Goal: Task Accomplishment & Management: Manage account settings

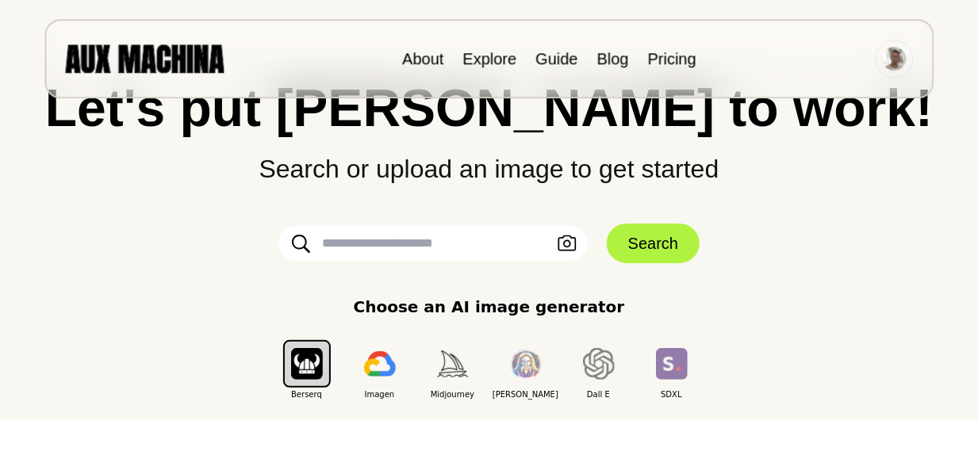
scroll to position [78, 0]
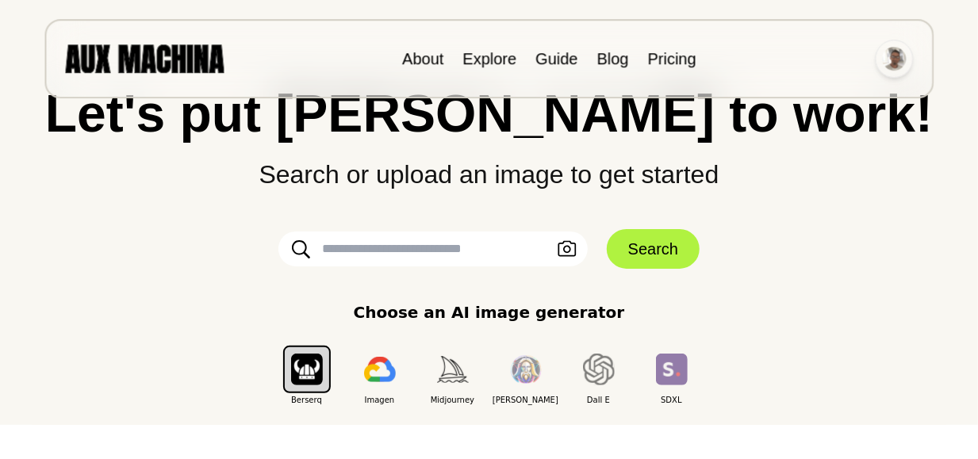
click at [894, 56] on img at bounding box center [894, 59] width 24 height 24
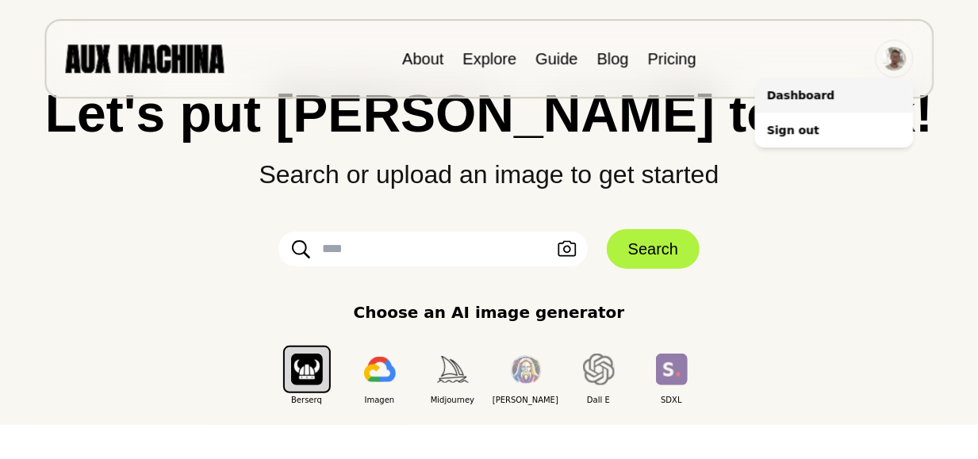
click at [836, 100] on li "Dashboard" at bounding box center [834, 95] width 159 height 35
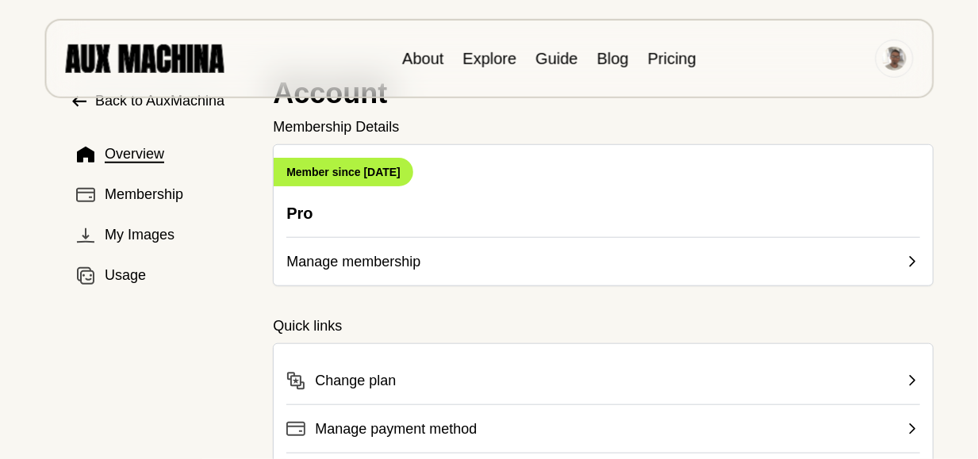
scroll to position [71, 0]
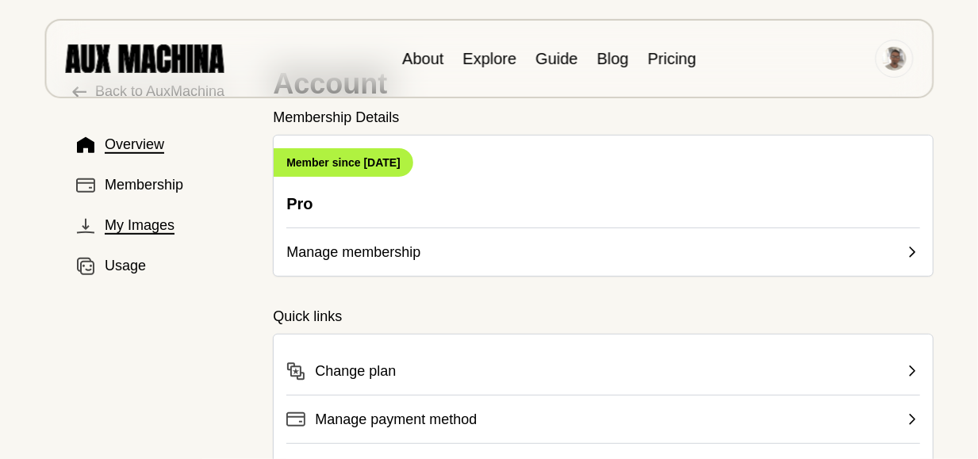
click at [151, 228] on span "My Images" at bounding box center [140, 225] width 70 height 21
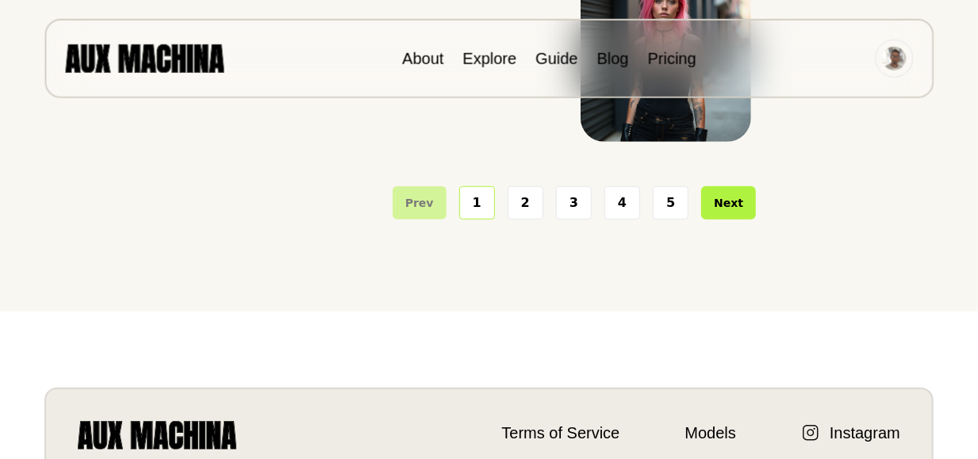
scroll to position [589, 0]
click at [524, 202] on button "2" at bounding box center [526, 201] width 36 height 33
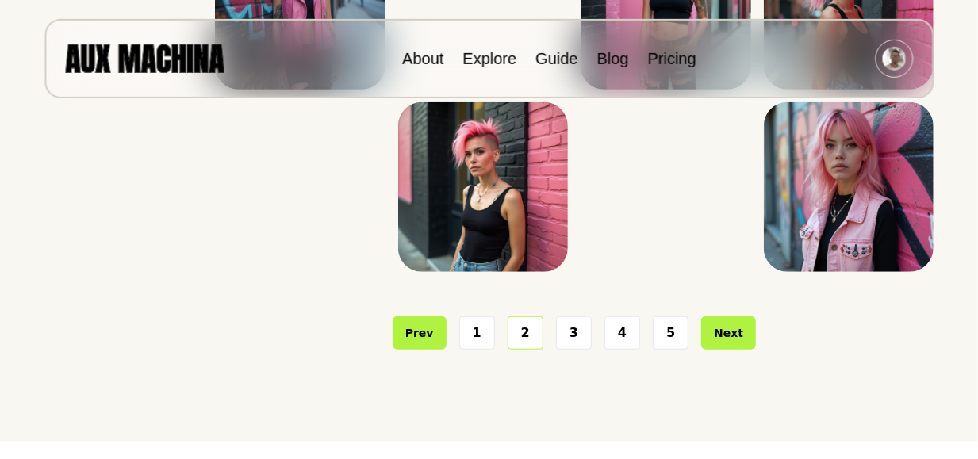
scroll to position [467, 0]
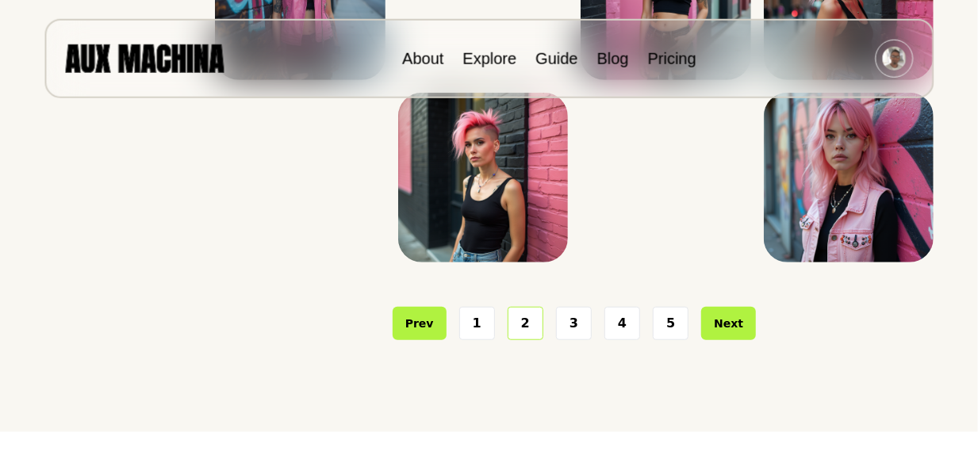
click at [570, 321] on button "3" at bounding box center [574, 323] width 36 height 33
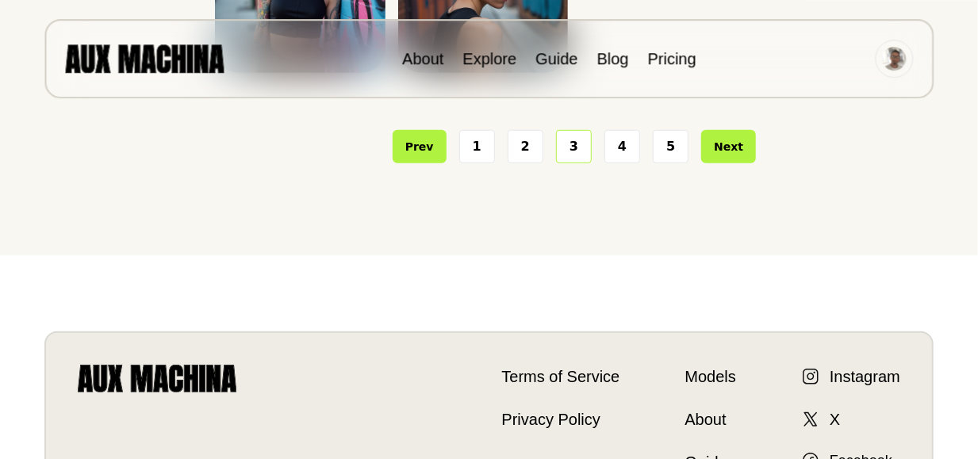
scroll to position [474, 0]
click at [625, 163] on button "4" at bounding box center [623, 146] width 36 height 33
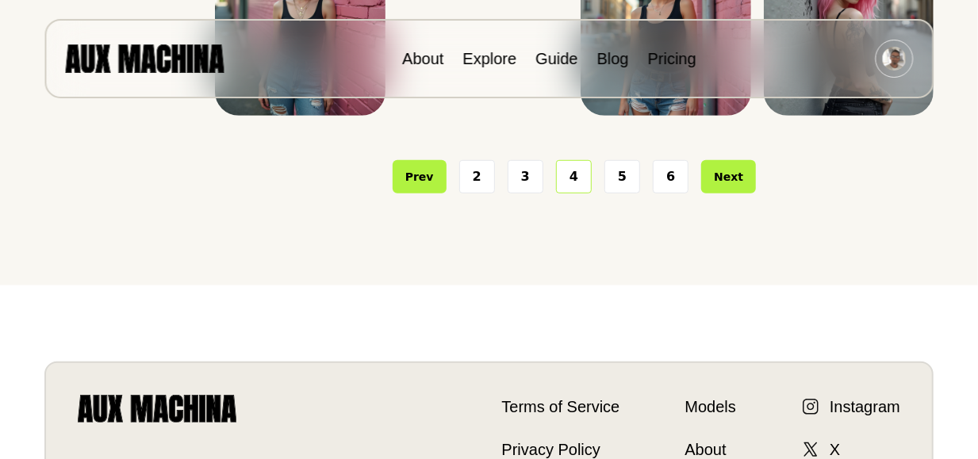
scroll to position [444, 0]
click at [620, 194] on button "5" at bounding box center [623, 176] width 36 height 33
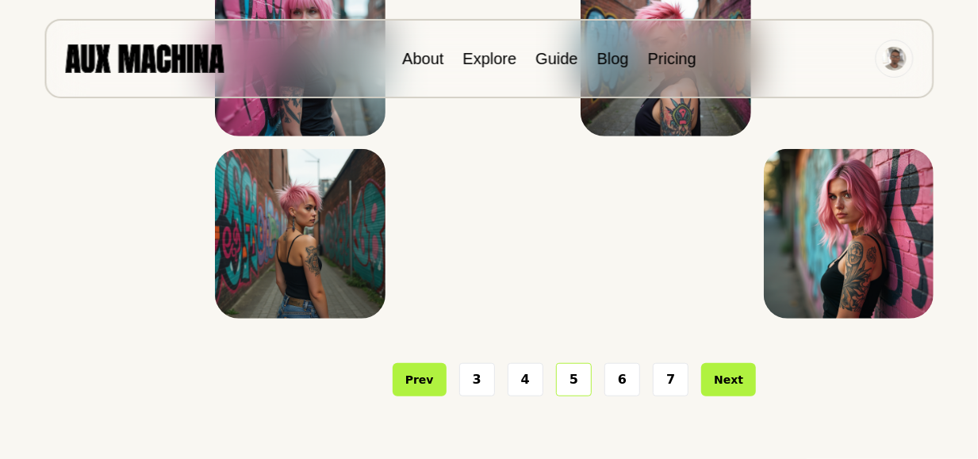
scroll to position [411, 0]
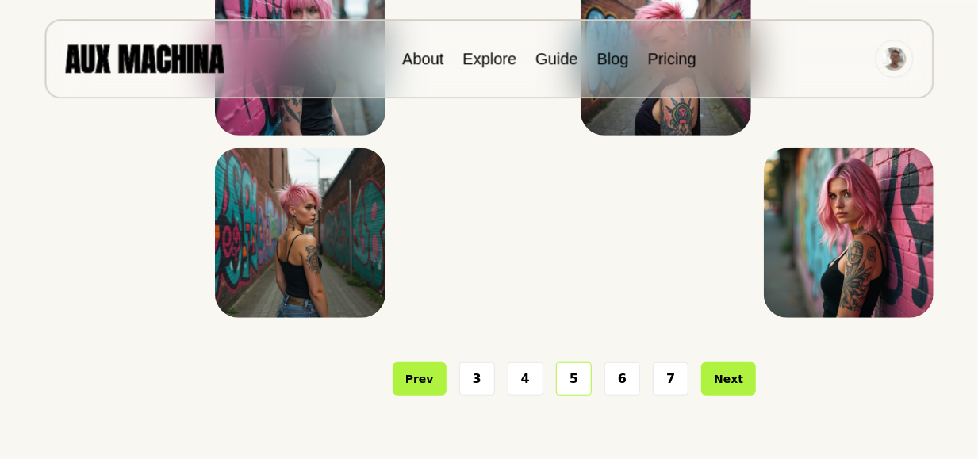
click at [621, 385] on button "6" at bounding box center [623, 379] width 36 height 33
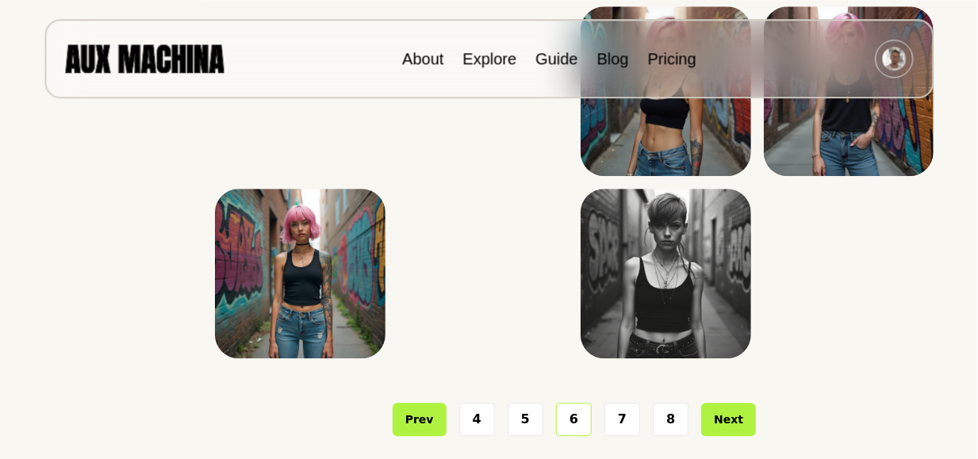
scroll to position [380, 0]
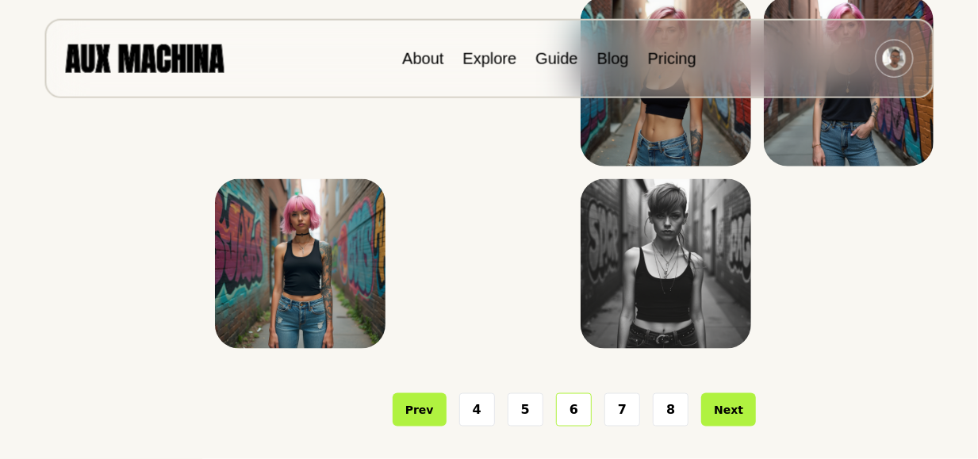
click at [622, 416] on button "7" at bounding box center [623, 410] width 36 height 33
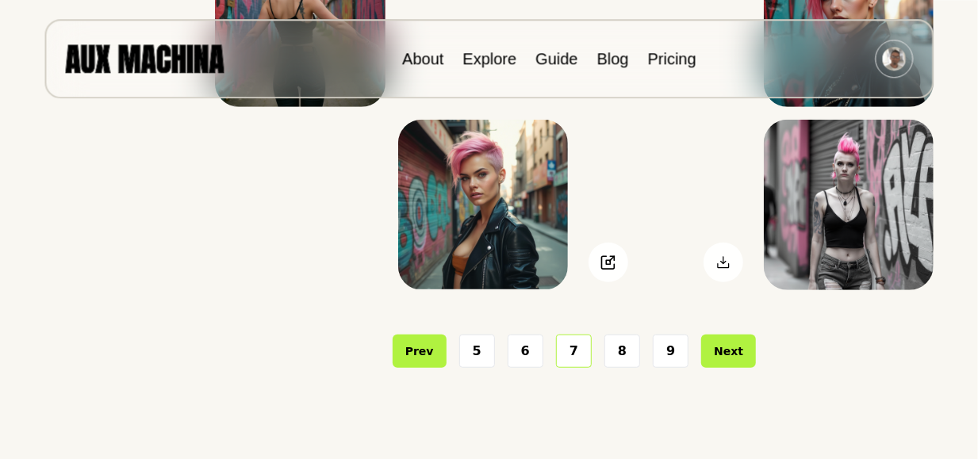
scroll to position [440, 0]
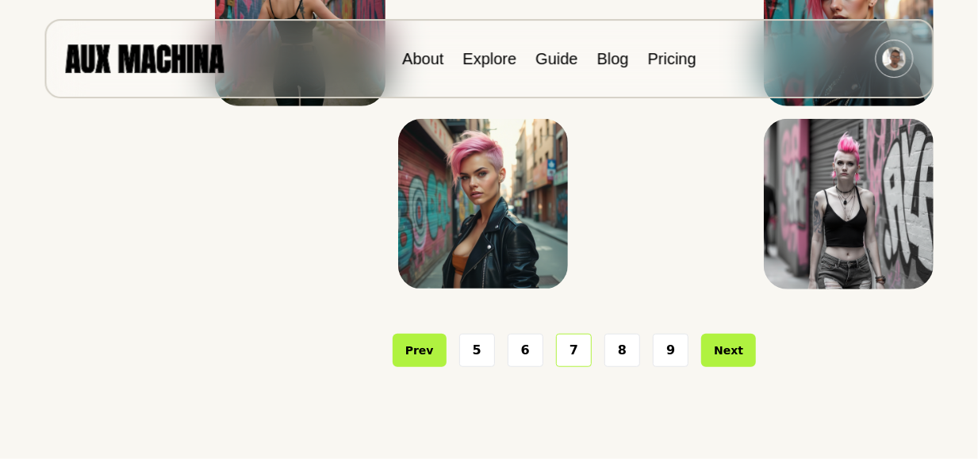
click at [620, 353] on button "8" at bounding box center [623, 350] width 36 height 33
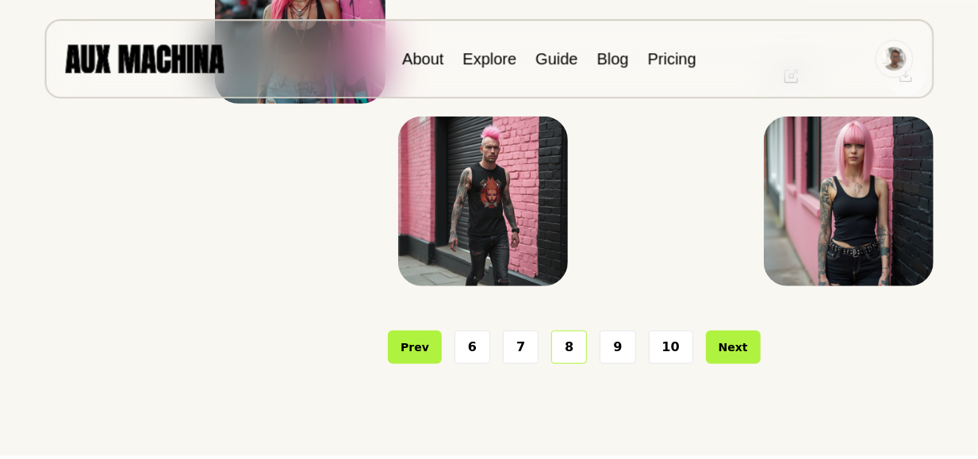
scroll to position [481, 0]
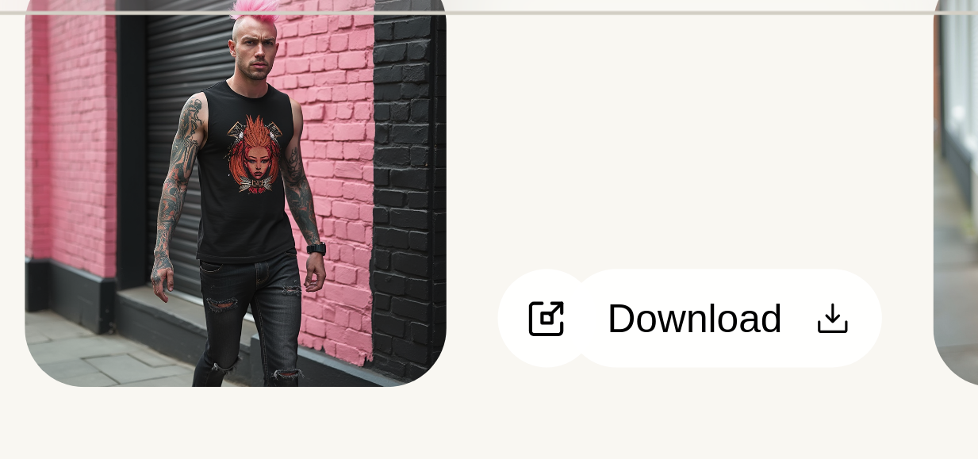
click at [725, 220] on icon at bounding box center [724, 221] width 16 height 16
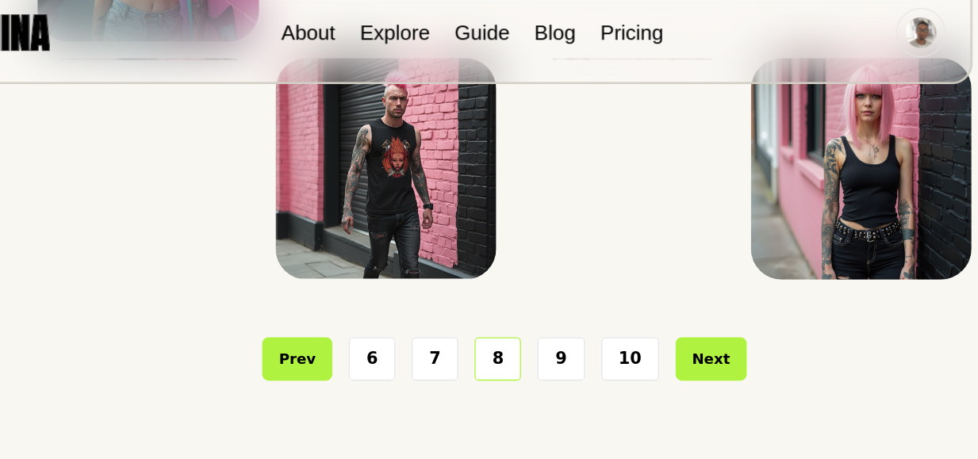
scroll to position [443, 0]
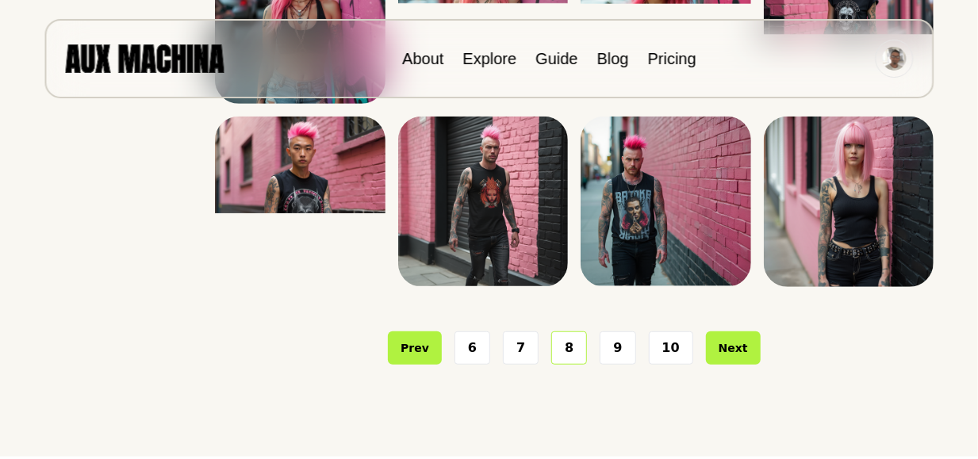
click at [616, 356] on button "9" at bounding box center [618, 348] width 36 height 33
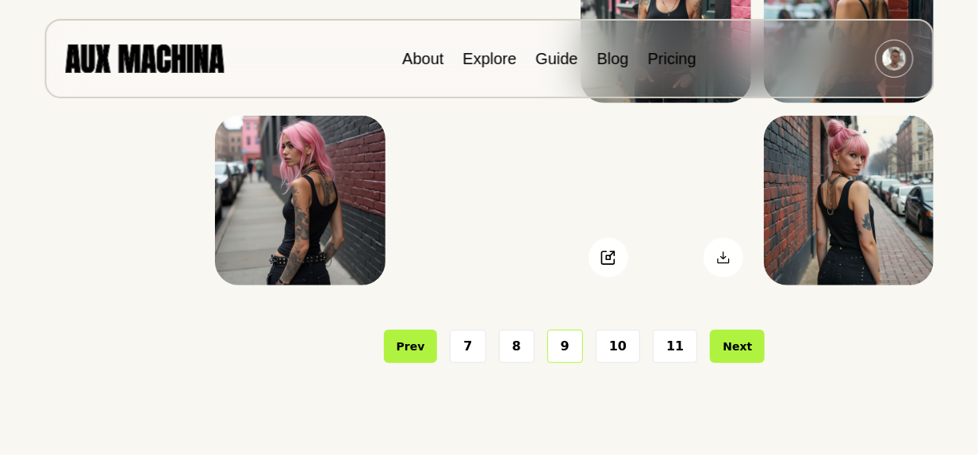
scroll to position [461, 0]
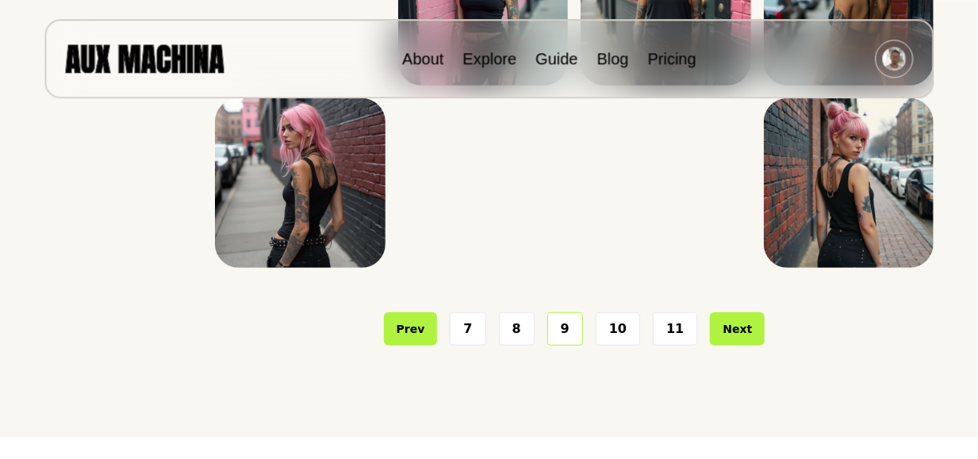
click at [620, 330] on button "10" at bounding box center [618, 329] width 44 height 33
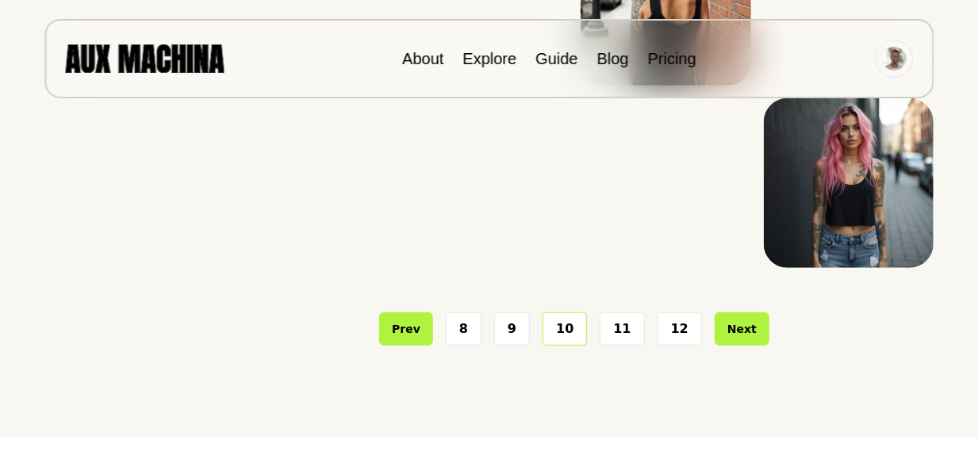
scroll to position [462, 0]
click at [616, 330] on button "11" at bounding box center [622, 328] width 44 height 33
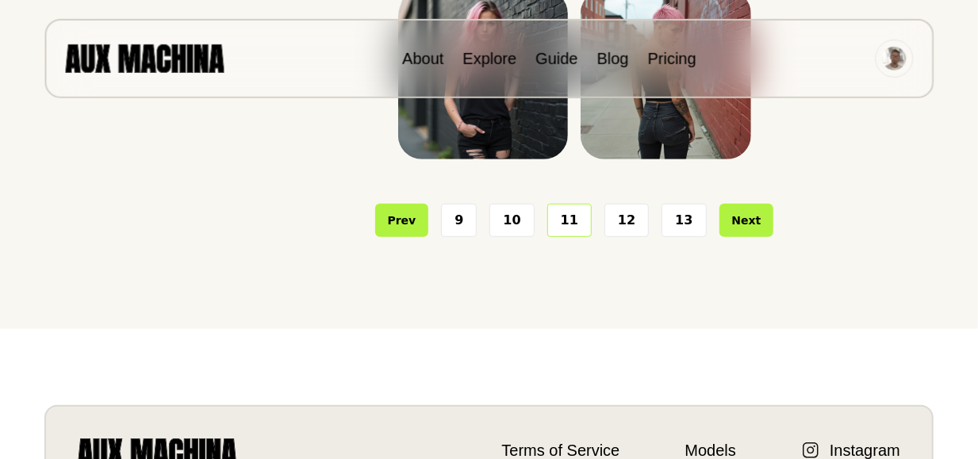
scroll to position [511, 0]
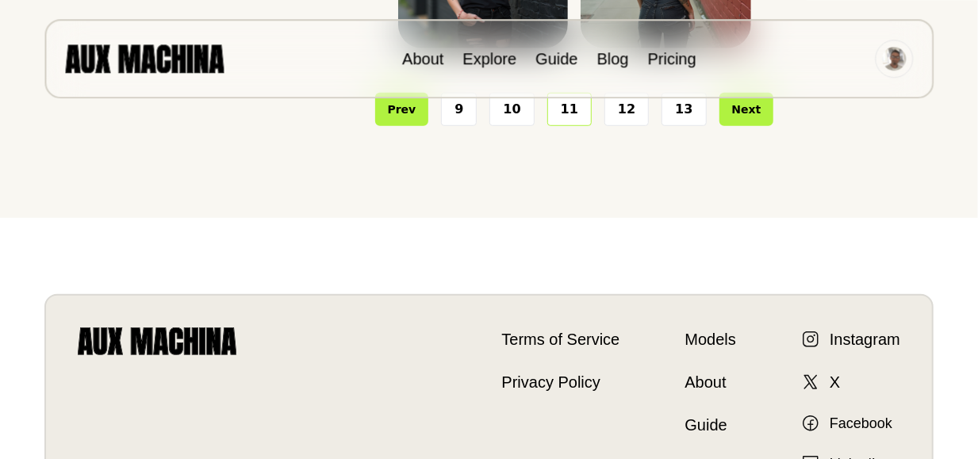
click at [621, 126] on button "12" at bounding box center [627, 109] width 44 height 33
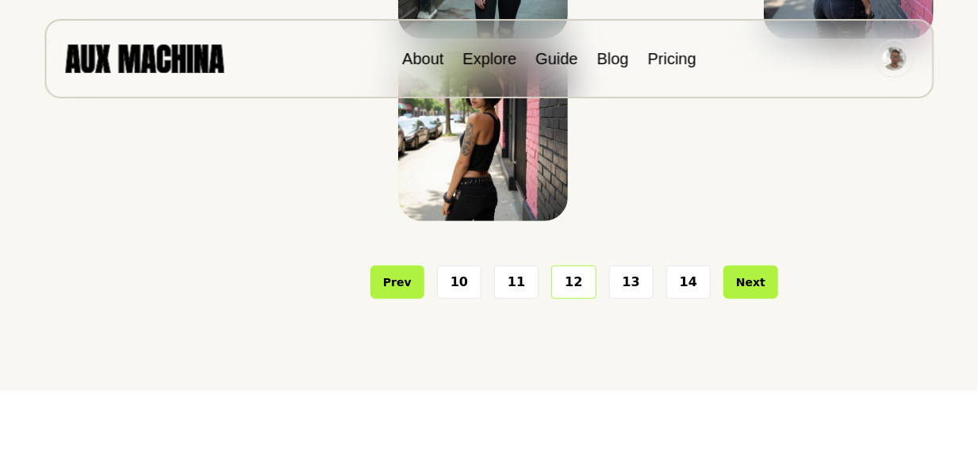
scroll to position [509, 0]
click at [629, 281] on button "13" at bounding box center [631, 281] width 44 height 33
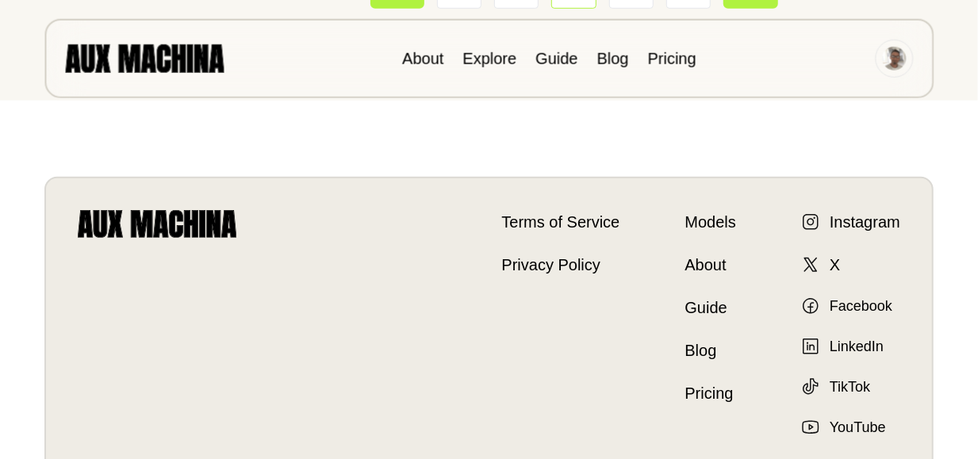
scroll to position [462, 0]
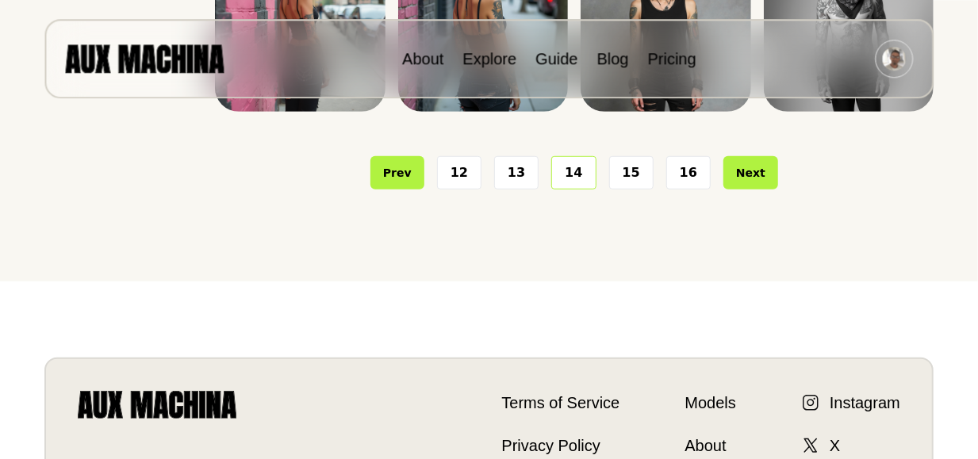
scroll to position [449, 0]
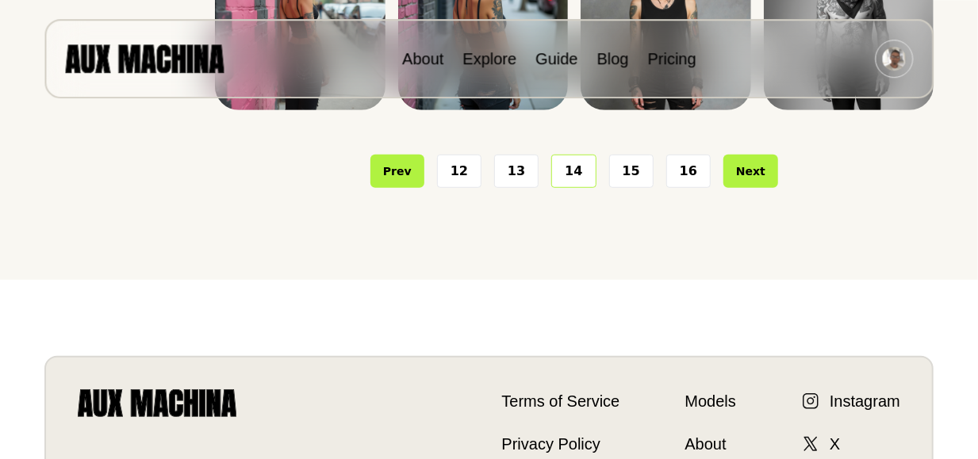
click at [627, 188] on button "15" at bounding box center [631, 171] width 44 height 33
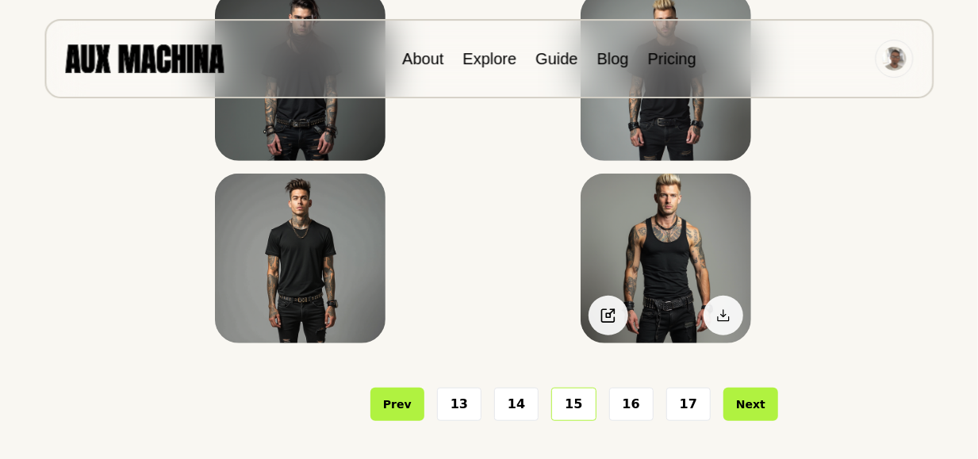
scroll to position [387, 0]
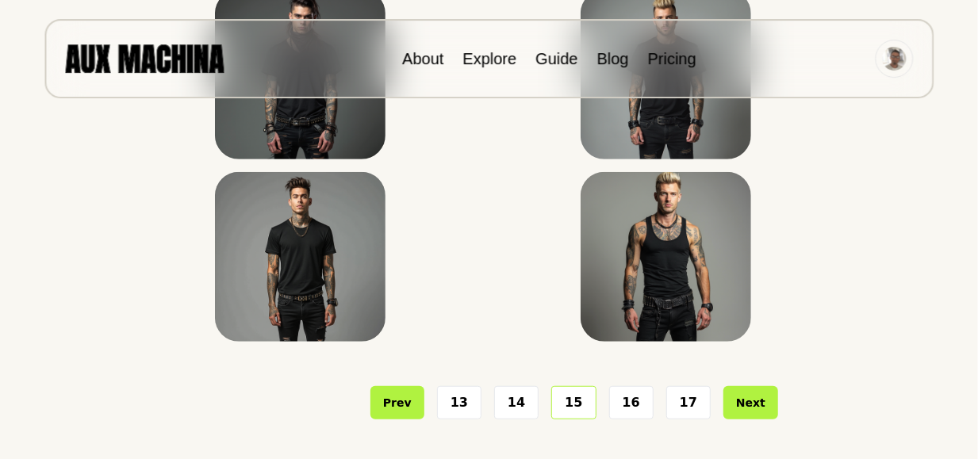
click at [630, 402] on button "16" at bounding box center [631, 402] width 44 height 33
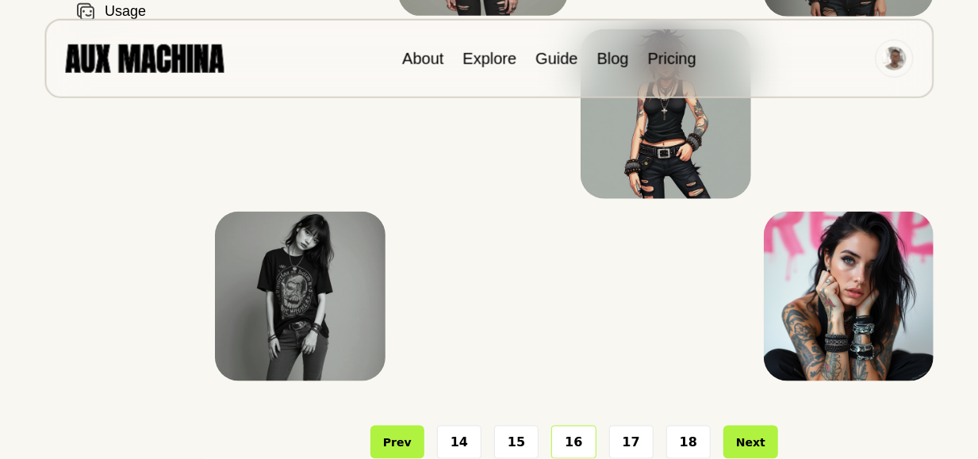
scroll to position [455, 0]
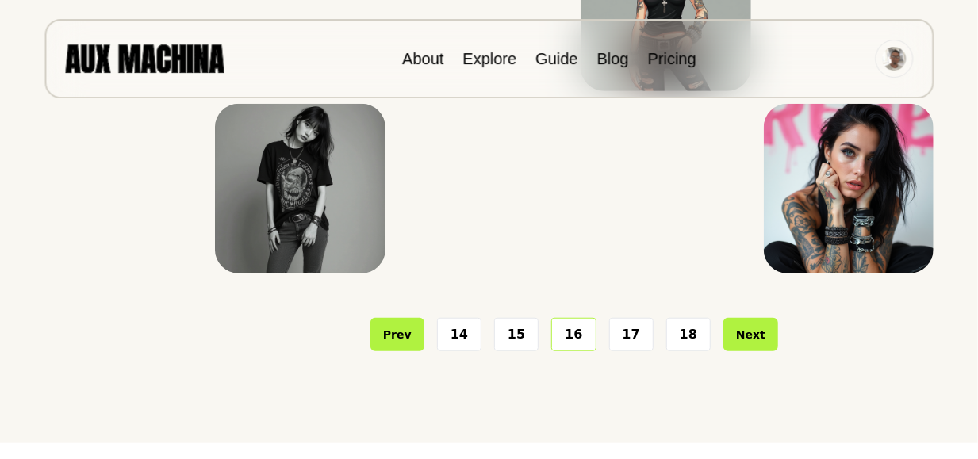
click at [631, 332] on button "17" at bounding box center [631, 334] width 44 height 33
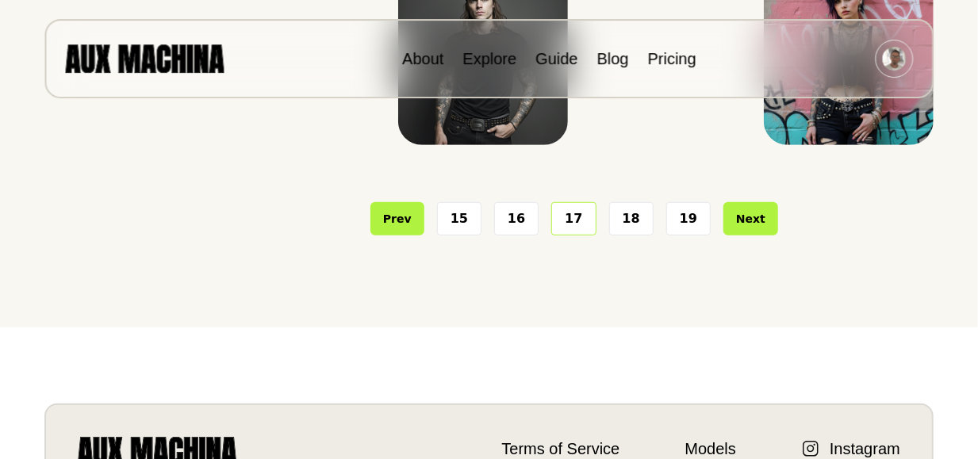
scroll to position [405, 0]
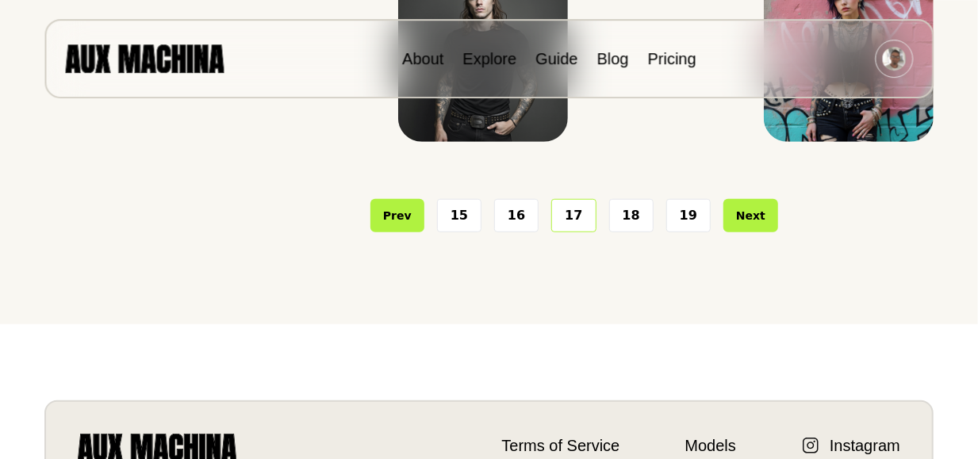
click at [625, 233] on button "18" at bounding box center [631, 215] width 44 height 33
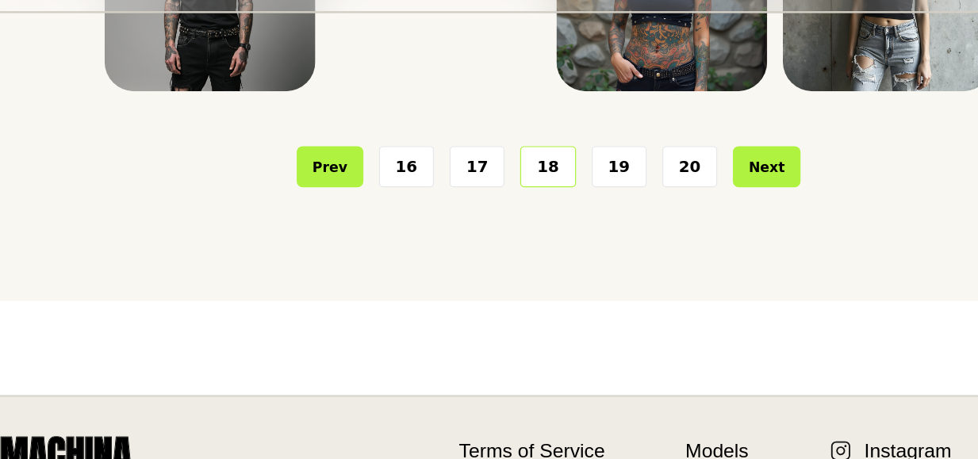
scroll to position [398, 0]
click at [628, 240] on button "19" at bounding box center [631, 222] width 44 height 33
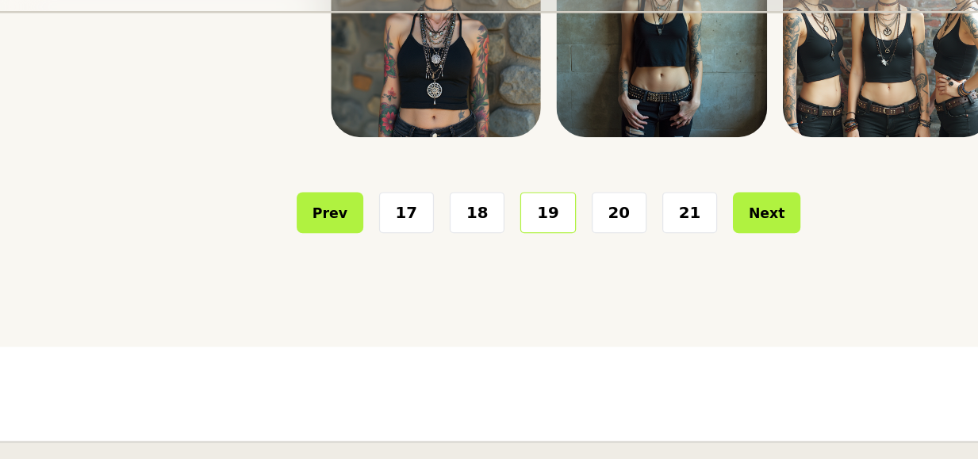
scroll to position [360, 0]
click at [632, 277] on button "20" at bounding box center [631, 260] width 44 height 33
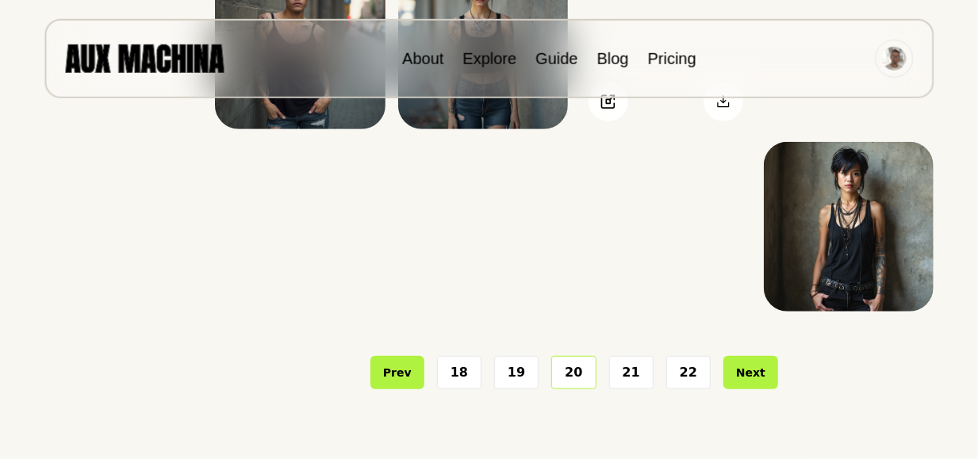
scroll to position [418, 0]
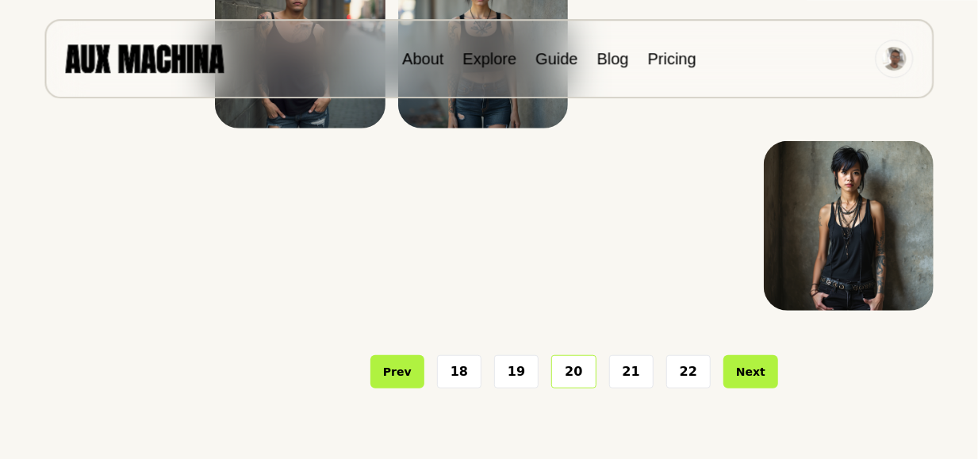
click at [626, 370] on button "21" at bounding box center [631, 372] width 44 height 33
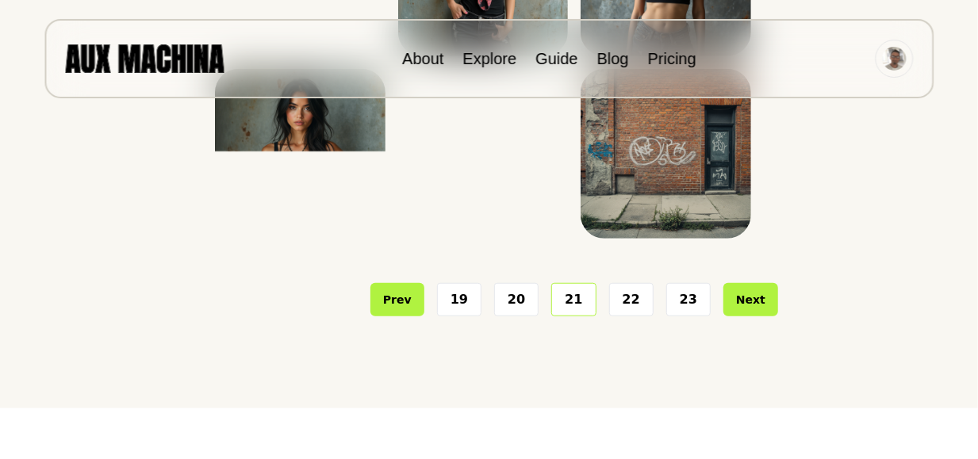
scroll to position [495, 0]
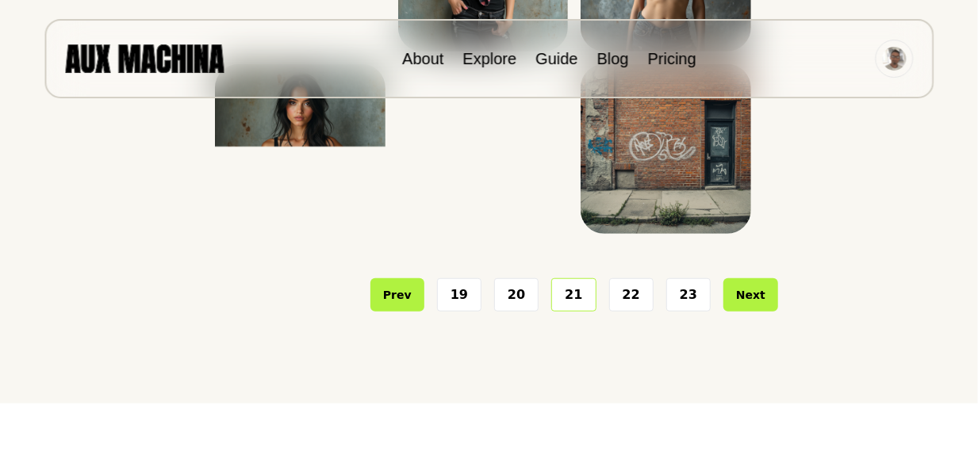
click at [525, 296] on button "20" at bounding box center [516, 295] width 44 height 33
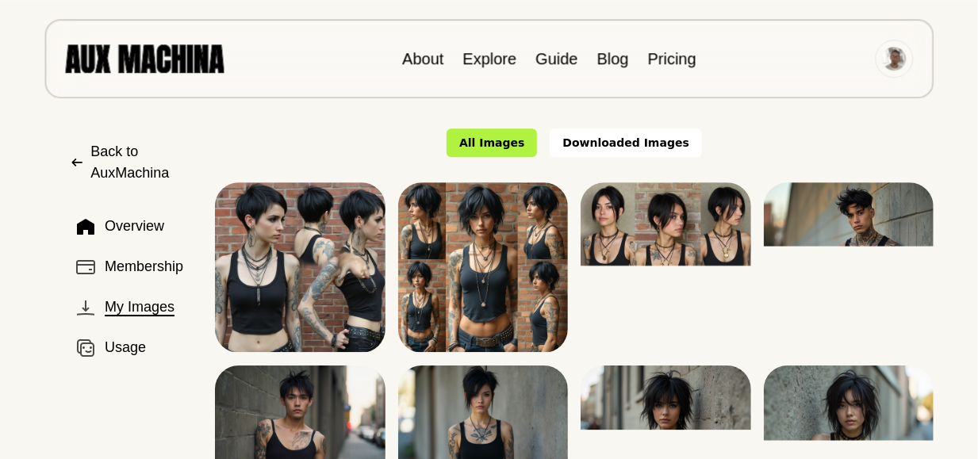
scroll to position [2, 0]
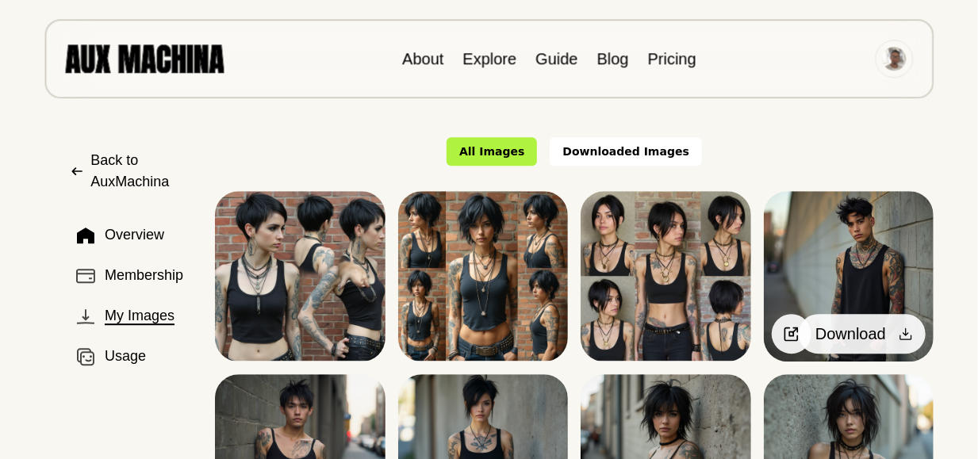
click at [907, 329] on icon at bounding box center [906, 334] width 16 height 16
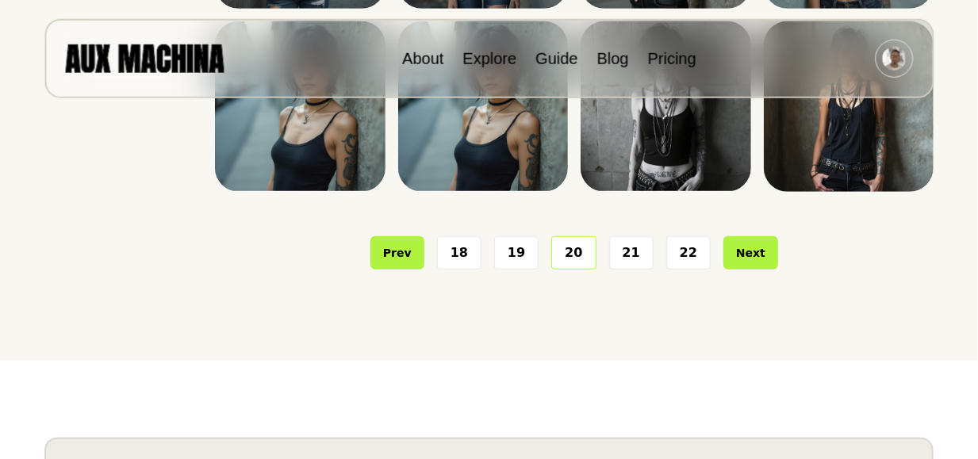
scroll to position [538, 0]
click at [626, 253] on button "21" at bounding box center [631, 252] width 44 height 33
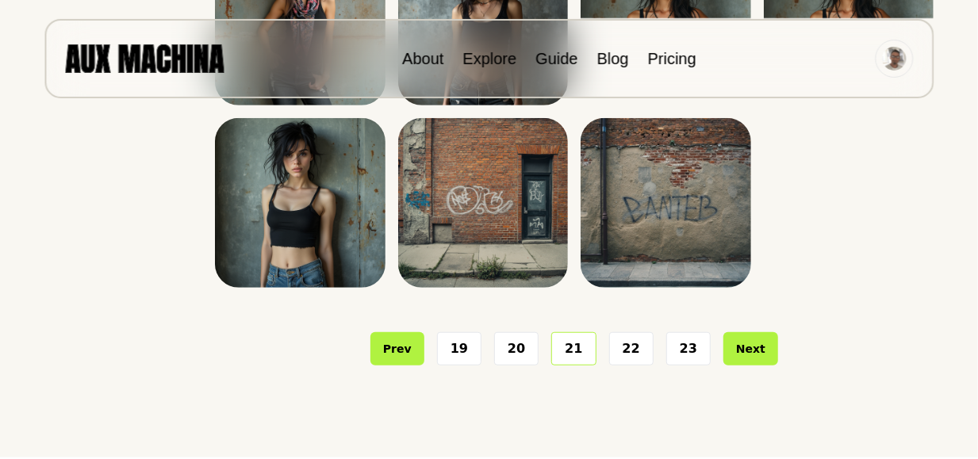
scroll to position [463, 0]
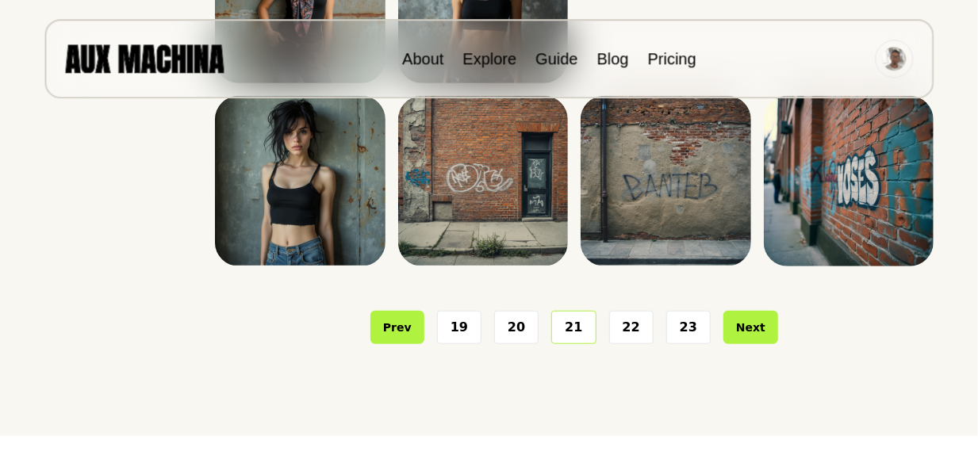
click at [625, 325] on button "22" at bounding box center [631, 327] width 44 height 33
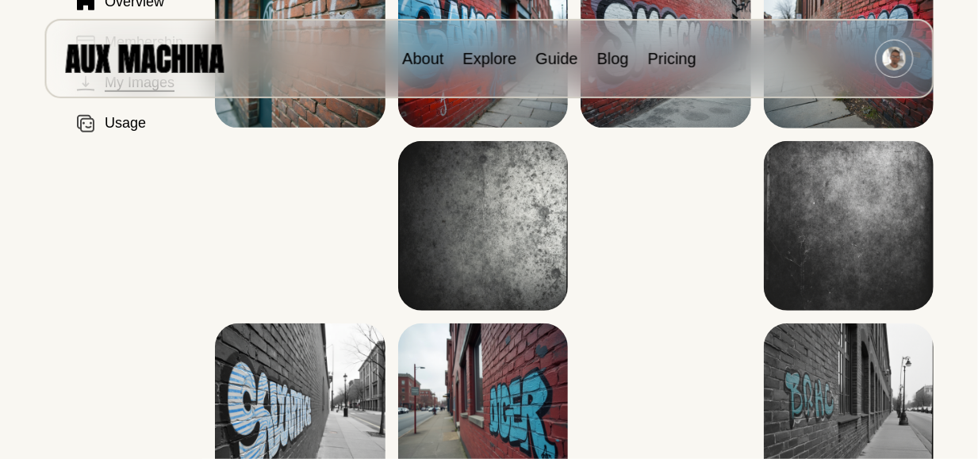
scroll to position [233, 0]
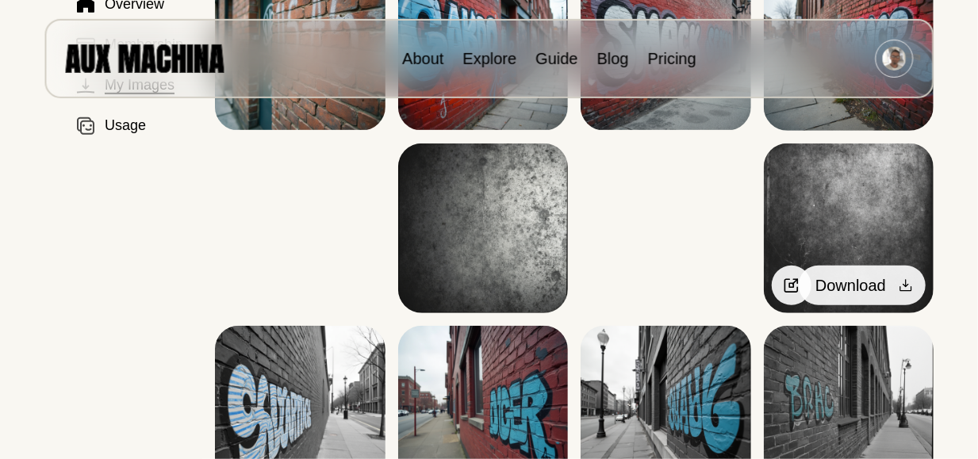
click at [905, 286] on icon at bounding box center [907, 286] width 12 height 12
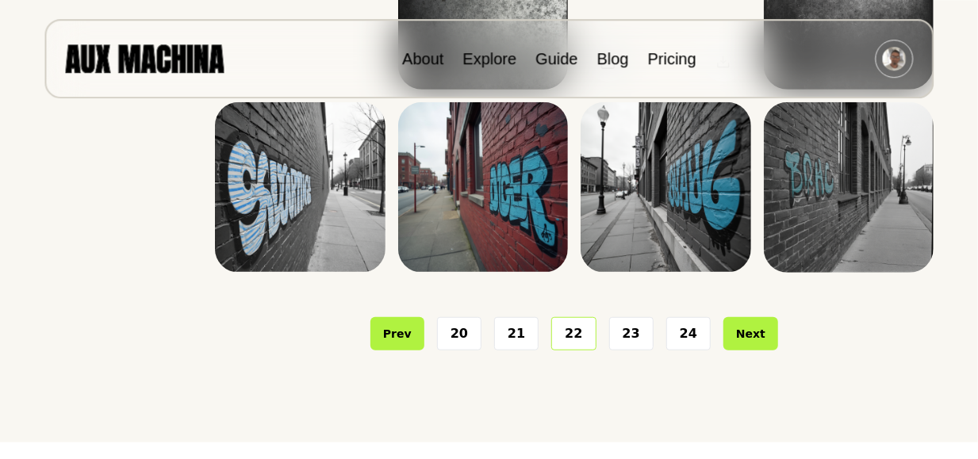
scroll to position [459, 0]
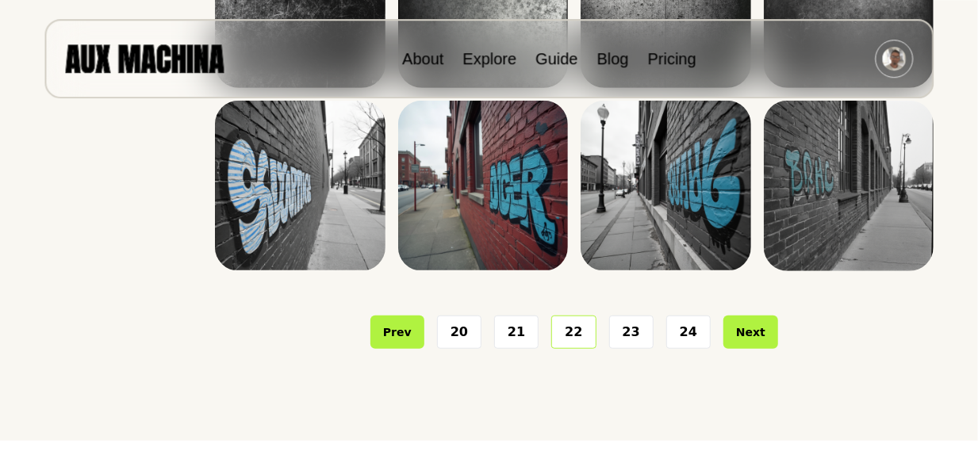
click at [631, 336] on button "23" at bounding box center [631, 332] width 44 height 33
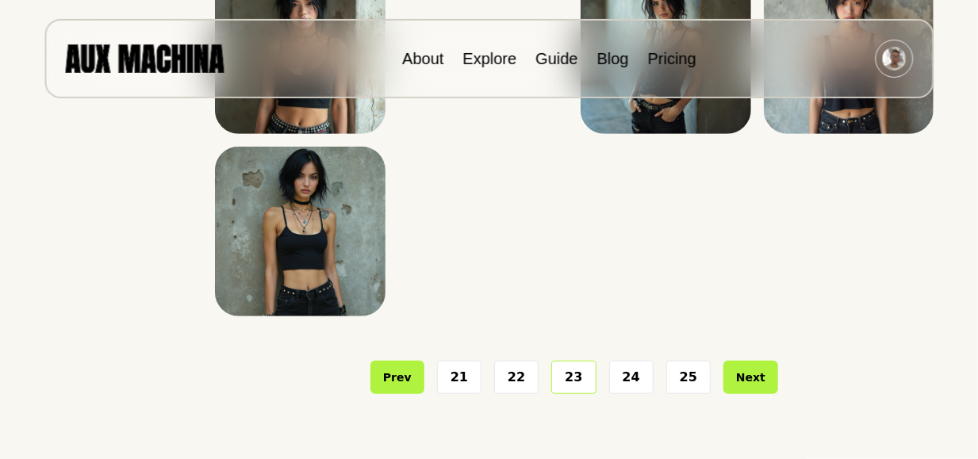
scroll to position [415, 0]
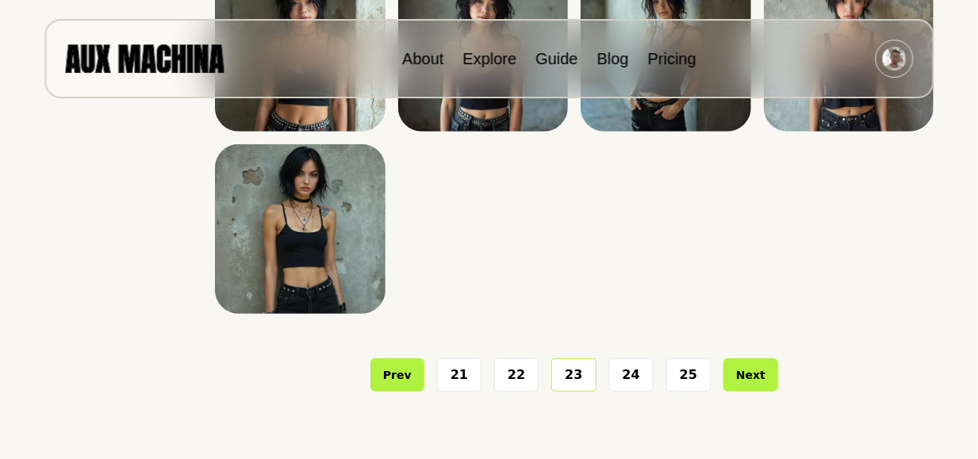
click at [631, 381] on button "24" at bounding box center [631, 375] width 44 height 33
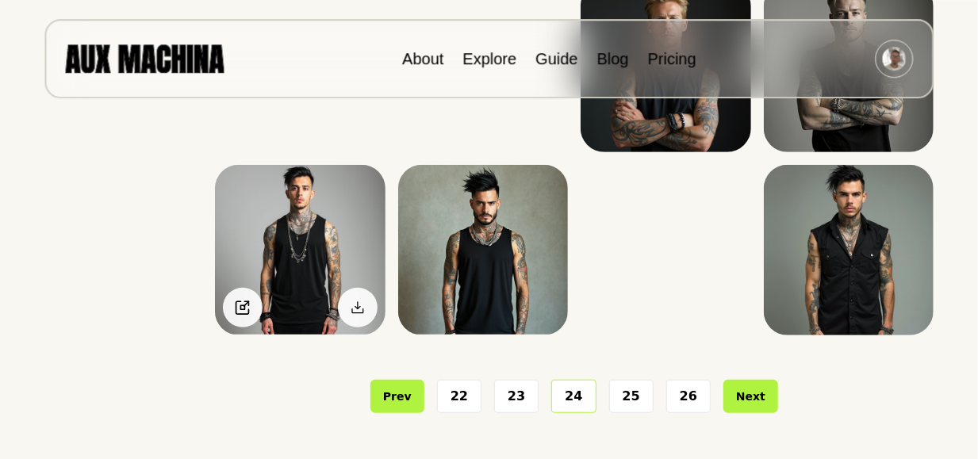
scroll to position [394, 0]
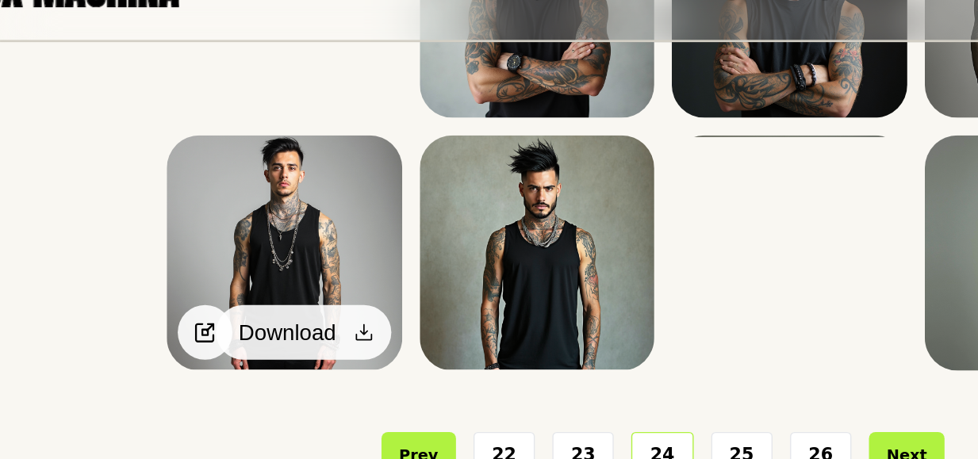
click at [359, 314] on icon at bounding box center [358, 309] width 16 height 16
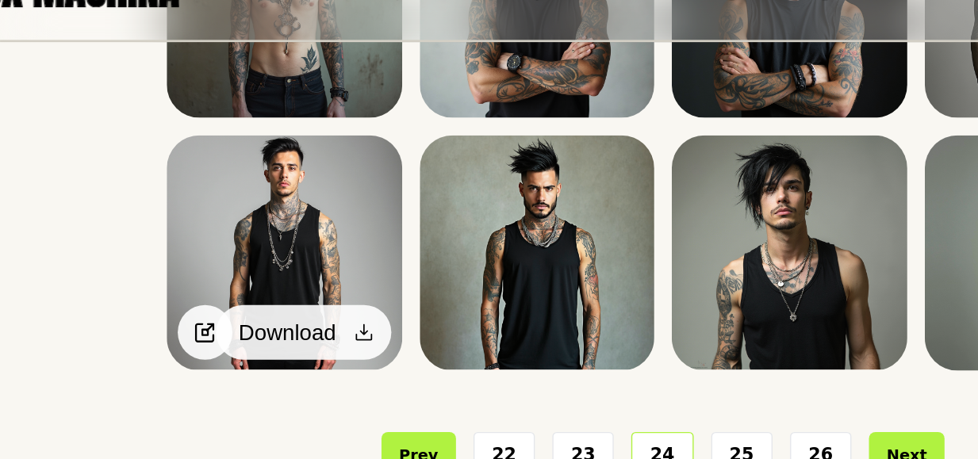
click at [358, 311] on icon at bounding box center [358, 309] width 16 height 16
click at [348, 306] on div at bounding box center [358, 309] width 24 height 24
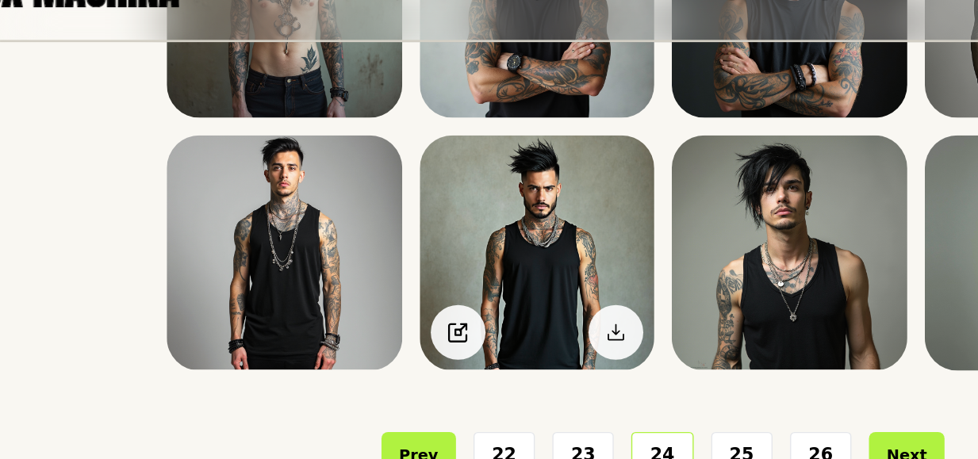
click at [517, 83] on div "About Explore Guide Blog Pricing" at bounding box center [489, 58] width 890 height 79
click at [517, 183] on img at bounding box center [483, 251] width 170 height 170
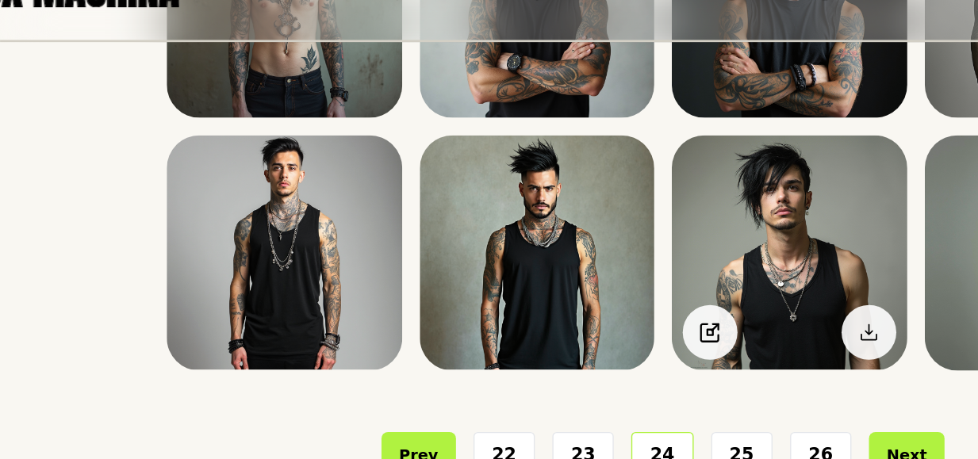
scroll to position [379, 0]
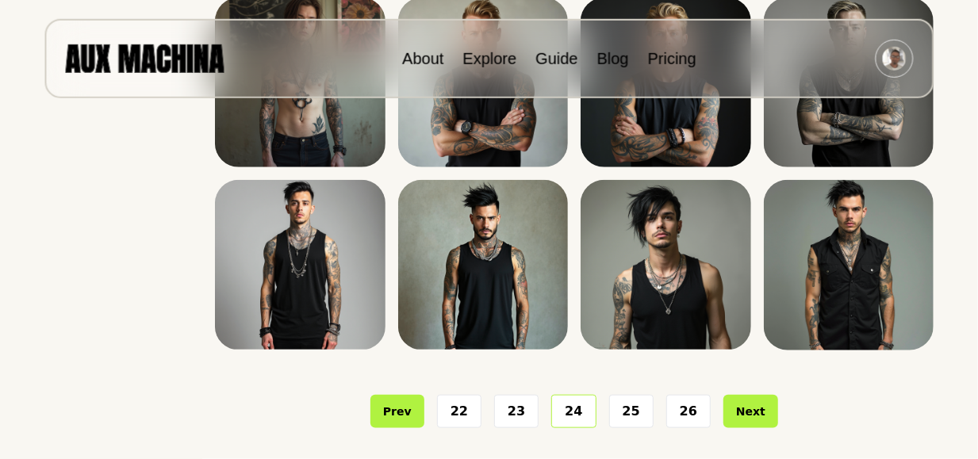
click at [628, 411] on button "25" at bounding box center [631, 411] width 44 height 33
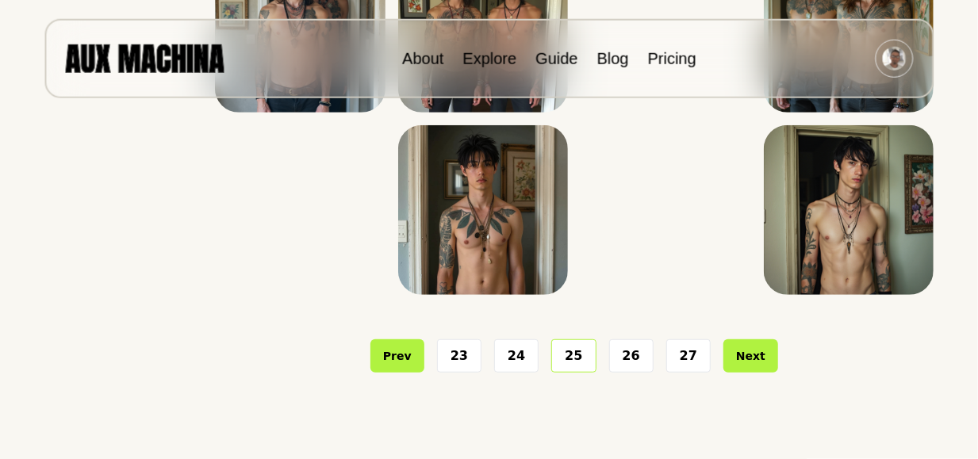
scroll to position [435, 0]
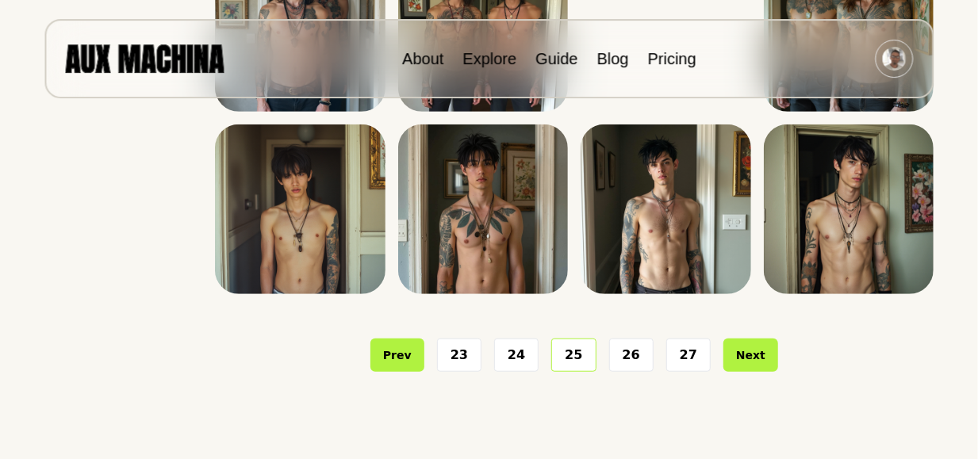
click at [628, 352] on button "26" at bounding box center [631, 355] width 44 height 33
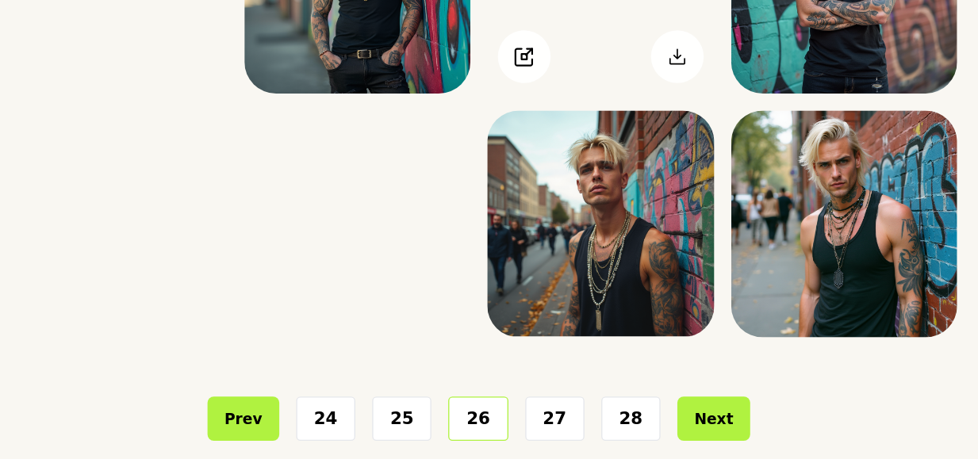
scroll to position [415, 0]
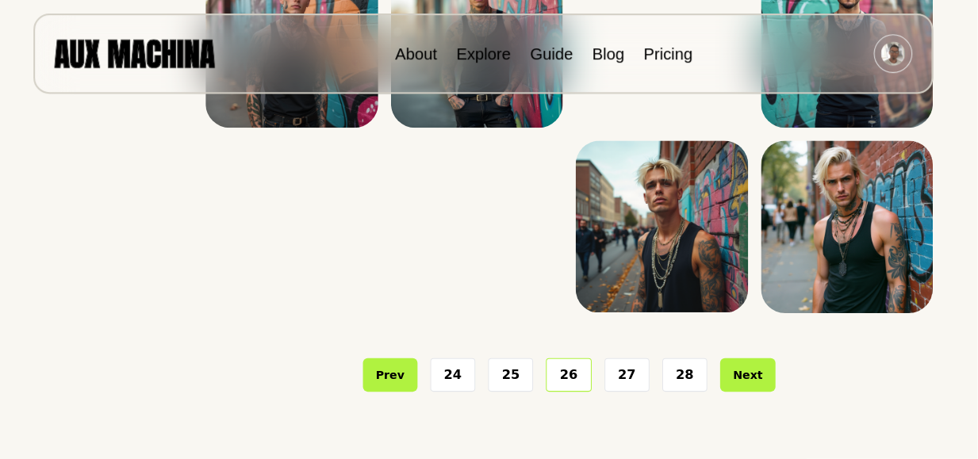
click at [619, 382] on button "27" at bounding box center [631, 375] width 44 height 33
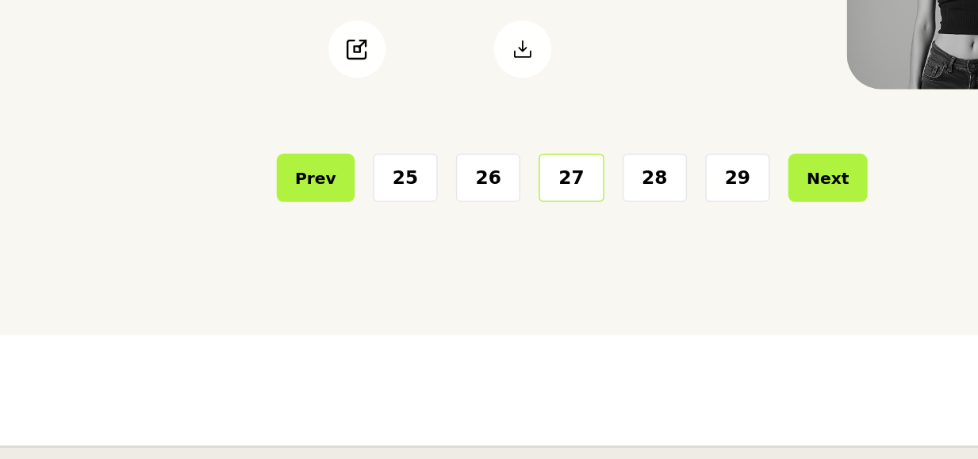
scroll to position [411, 0]
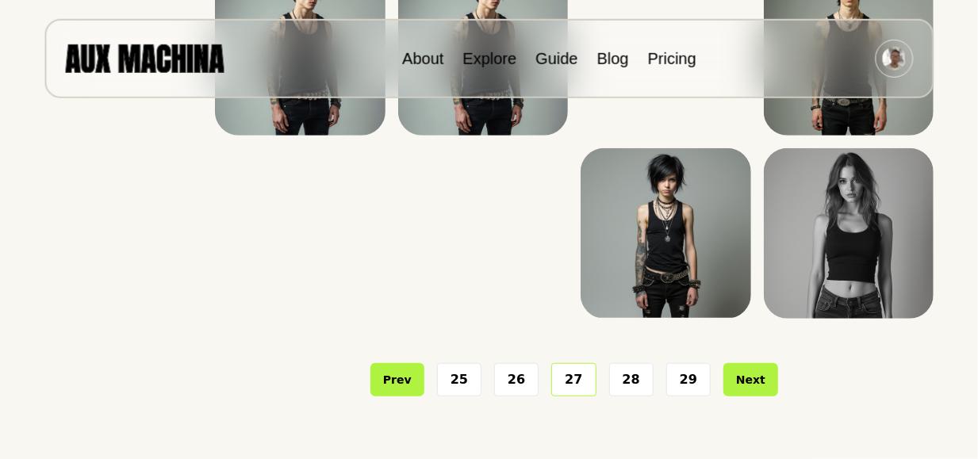
click at [631, 385] on button "28" at bounding box center [631, 379] width 44 height 33
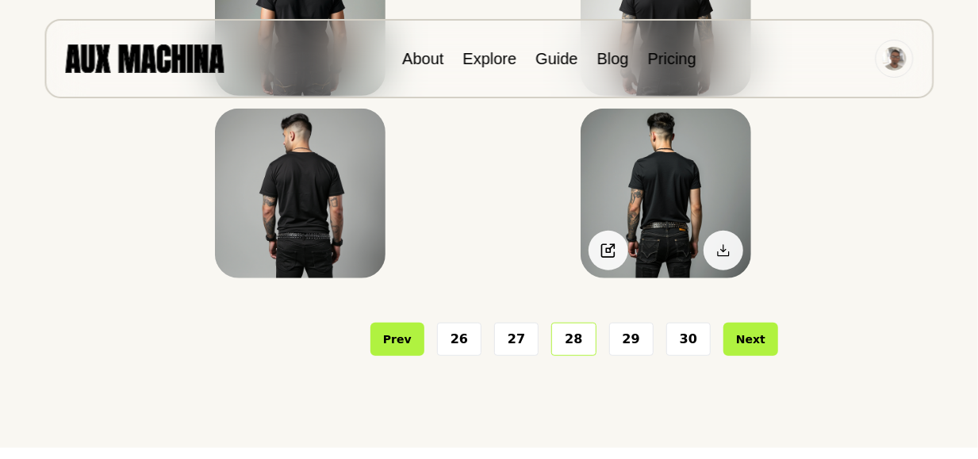
scroll to position [452, 0]
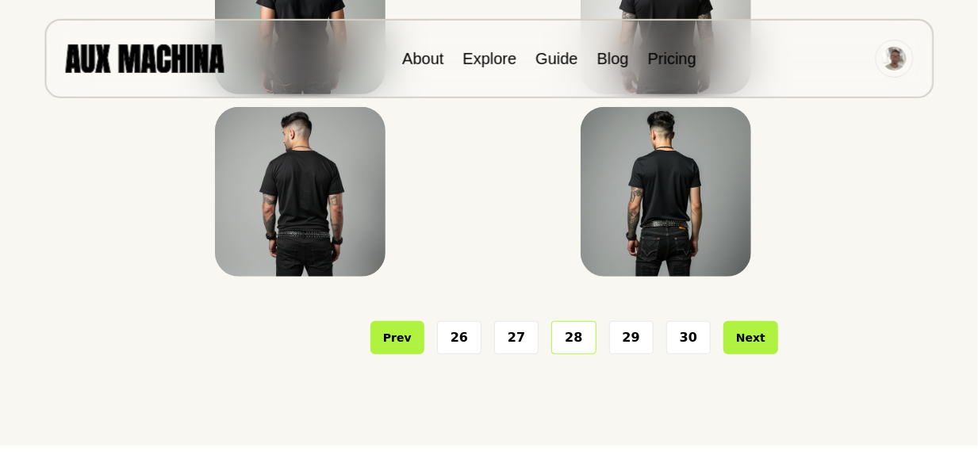
click at [625, 340] on button "29" at bounding box center [631, 337] width 44 height 33
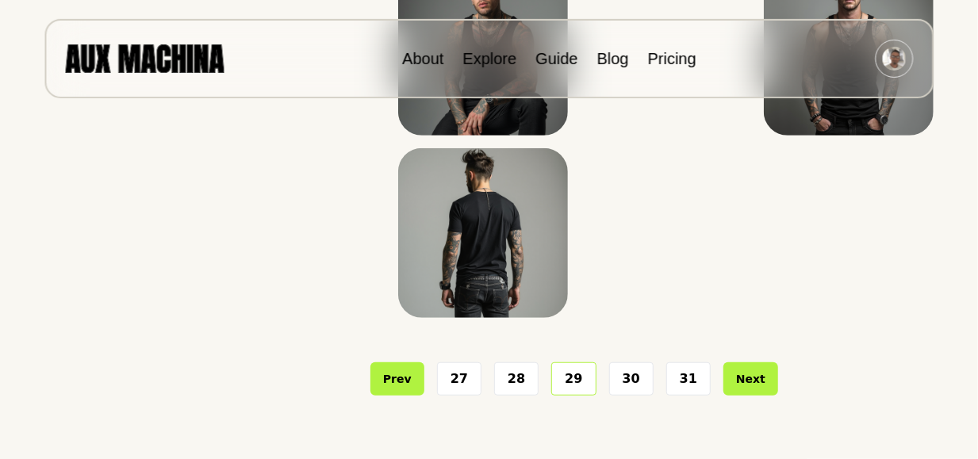
scroll to position [413, 0]
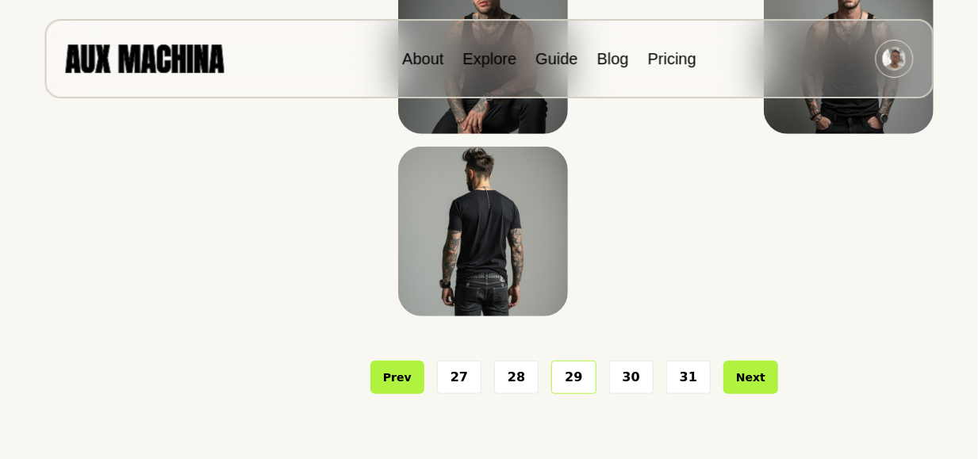
click at [525, 376] on button "28" at bounding box center [516, 377] width 44 height 33
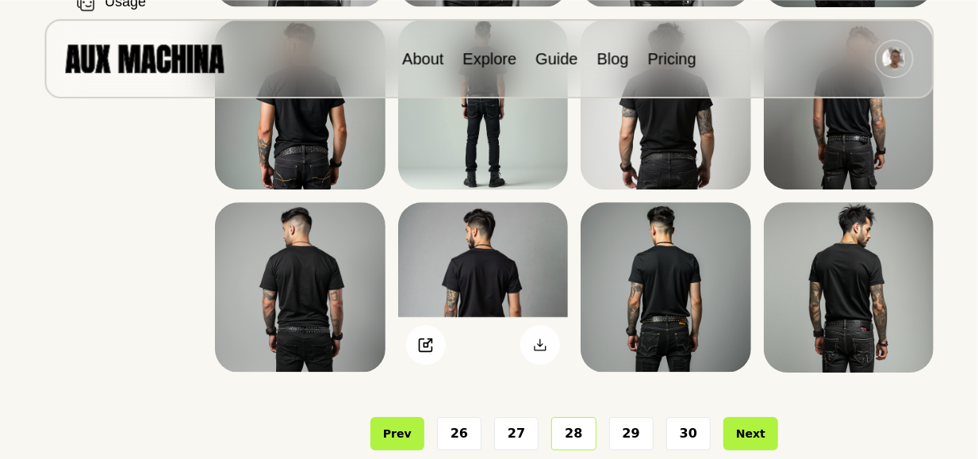
scroll to position [358, 0]
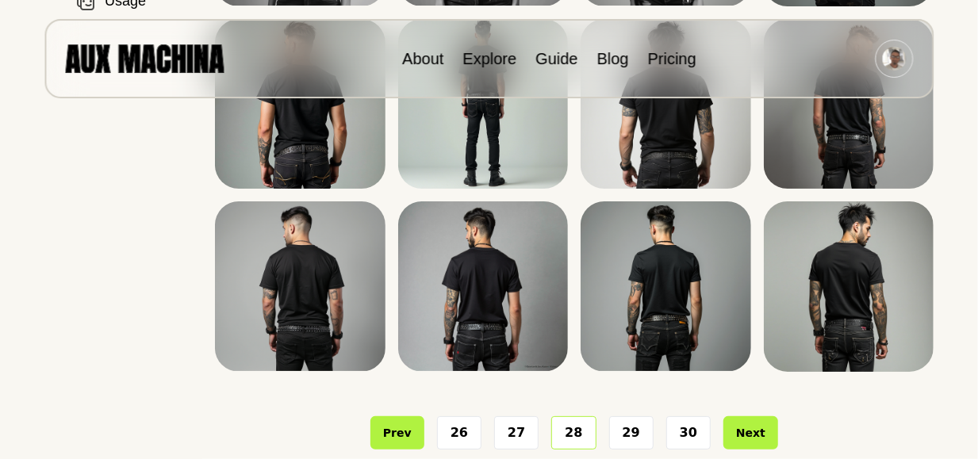
click at [521, 425] on button "27" at bounding box center [516, 433] width 44 height 33
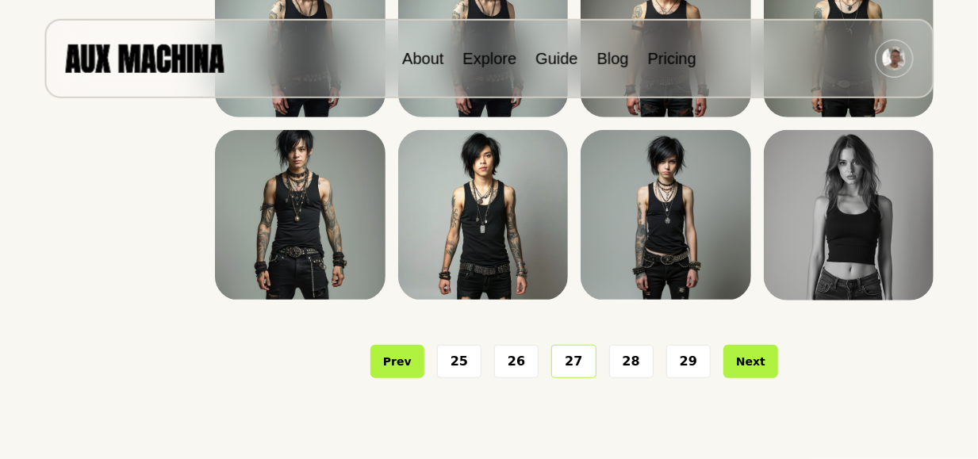
scroll to position [454, 0]
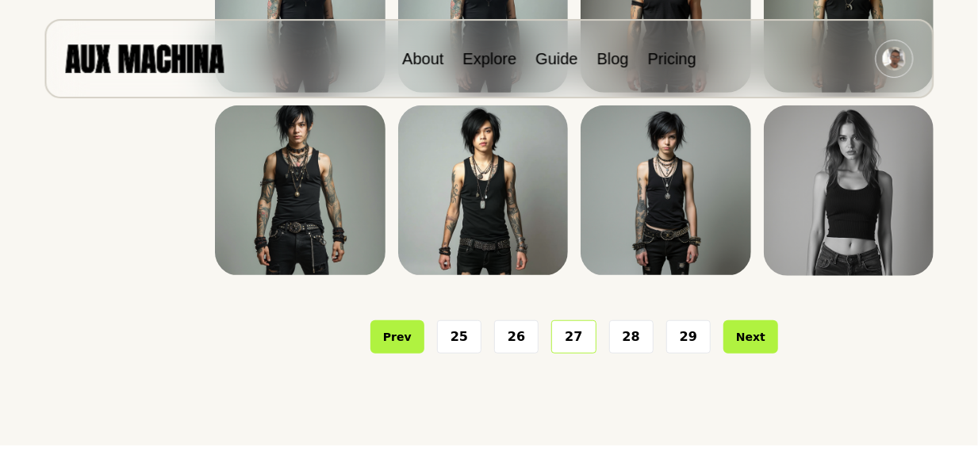
click at [631, 340] on button "28" at bounding box center [631, 337] width 44 height 33
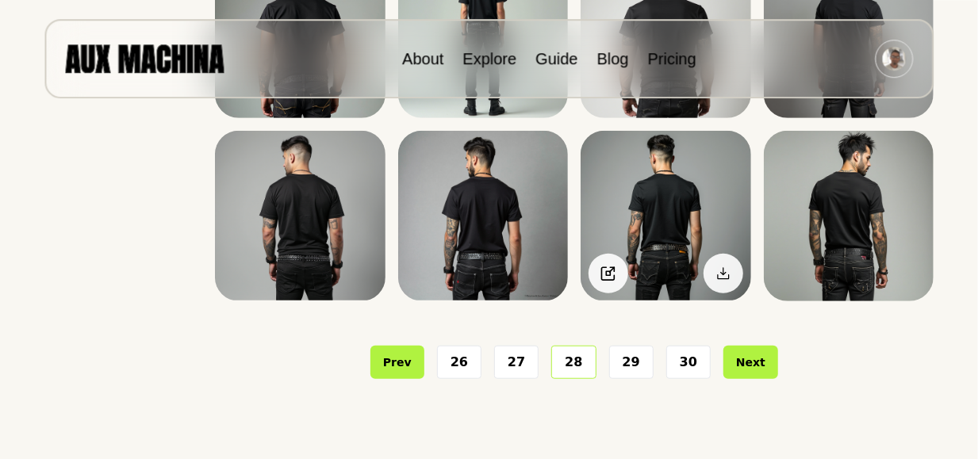
scroll to position [432, 0]
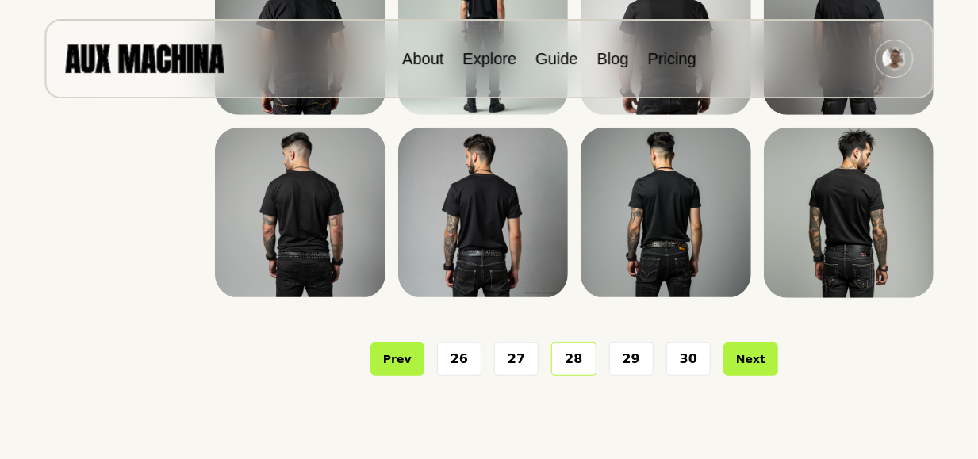
click at [632, 361] on button "29" at bounding box center [631, 359] width 44 height 33
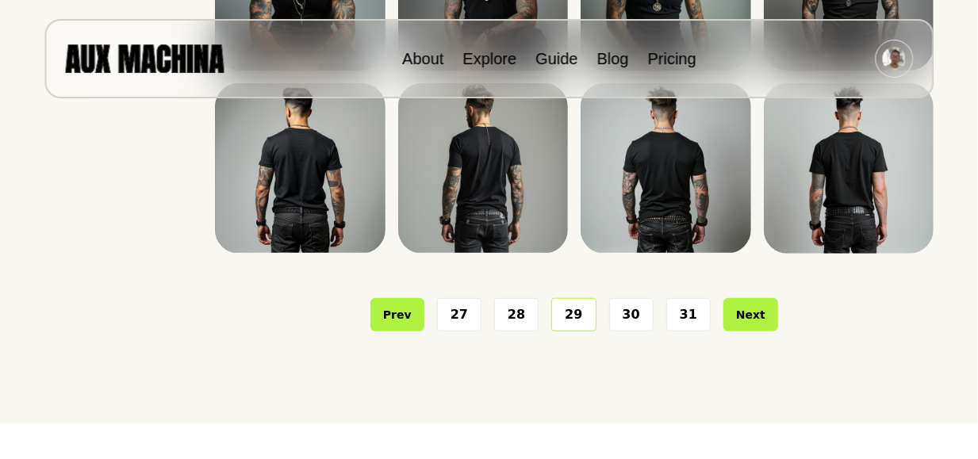
scroll to position [478, 0]
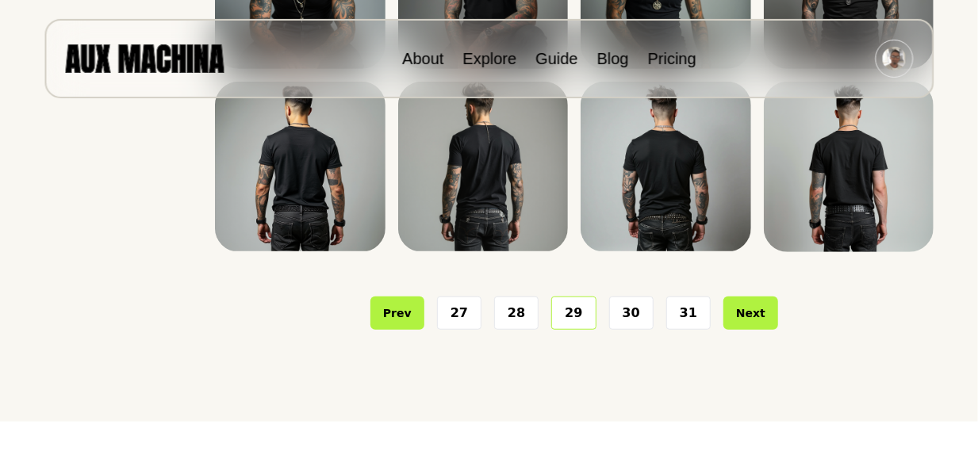
click at [631, 310] on button "30" at bounding box center [631, 313] width 44 height 33
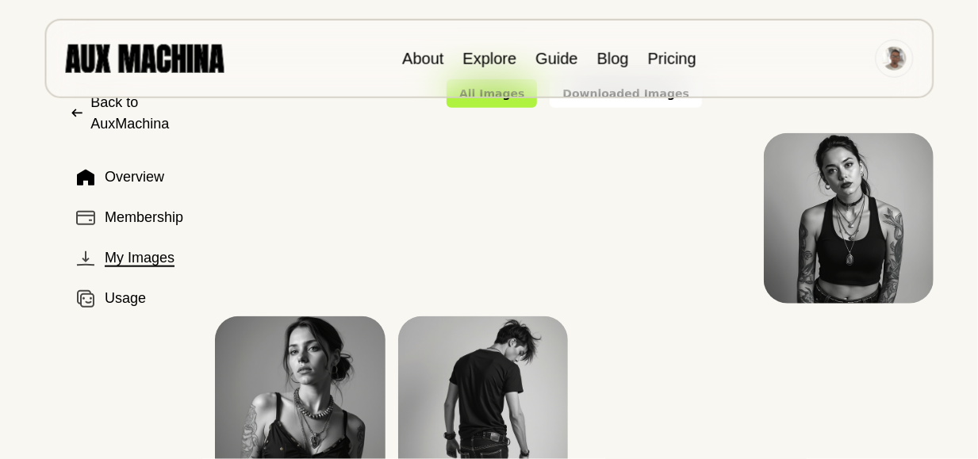
scroll to position [60, 0]
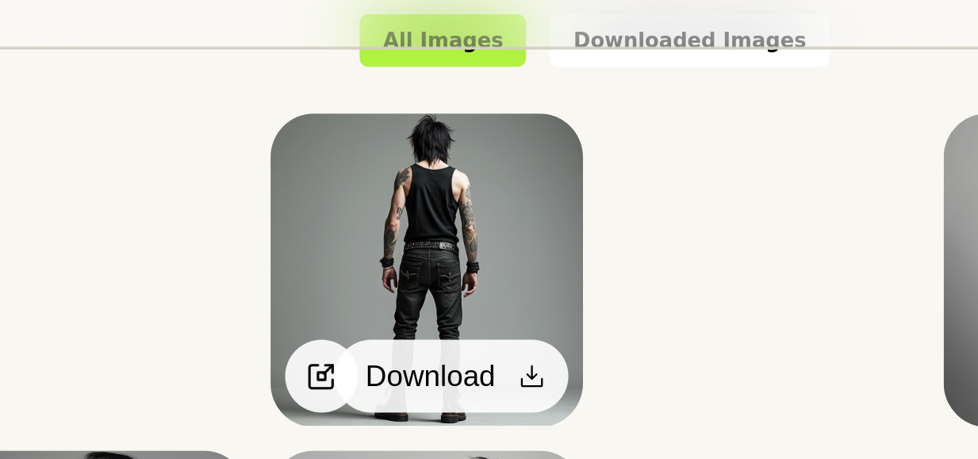
click at [543, 275] on icon at bounding box center [541, 276] width 12 height 12
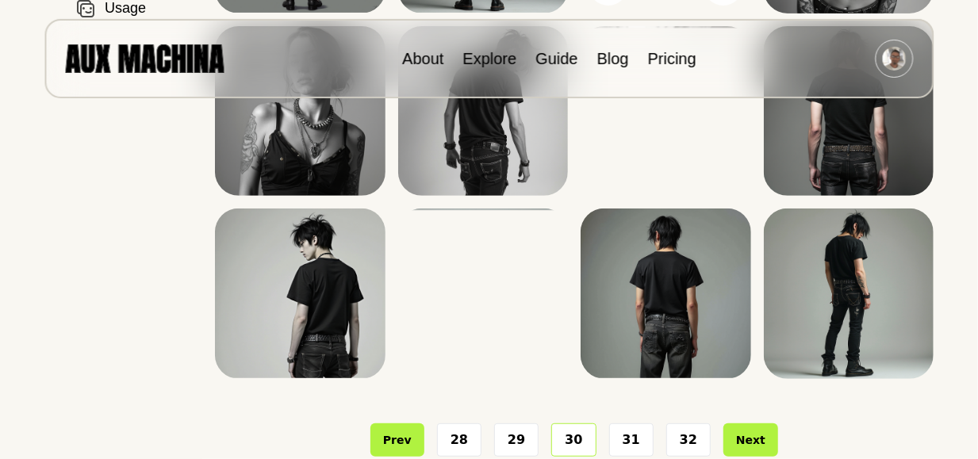
scroll to position [417, 0]
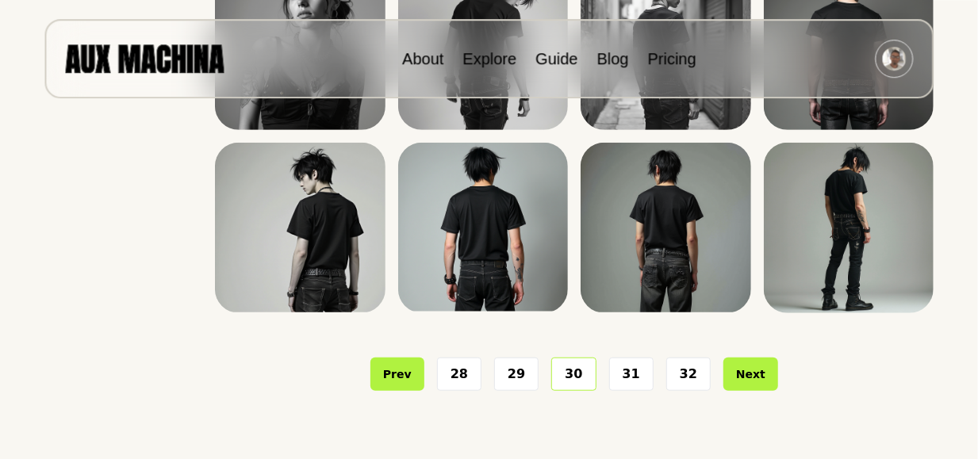
click at [630, 372] on button "31" at bounding box center [631, 374] width 44 height 33
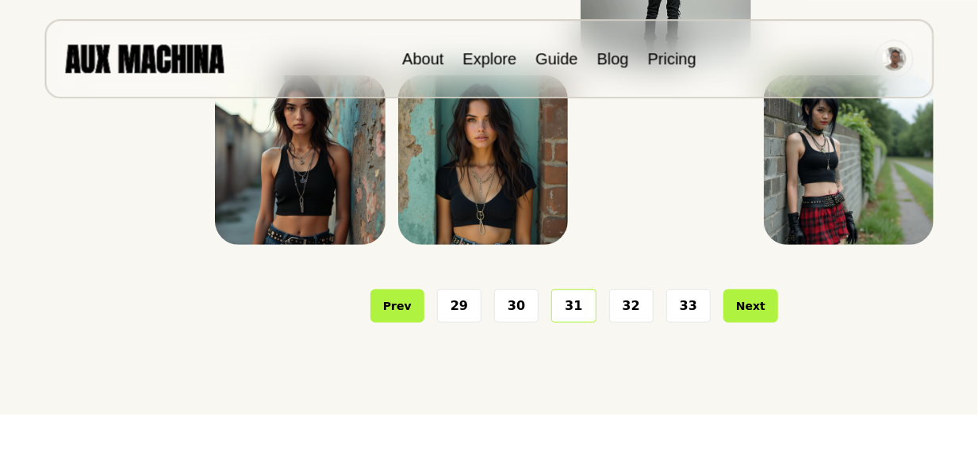
scroll to position [494, 0]
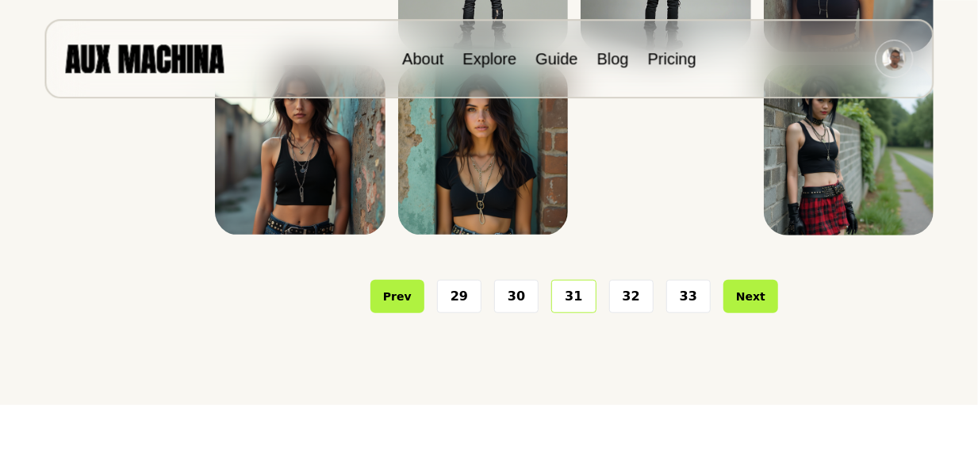
click at [625, 296] on button "32" at bounding box center [631, 296] width 44 height 33
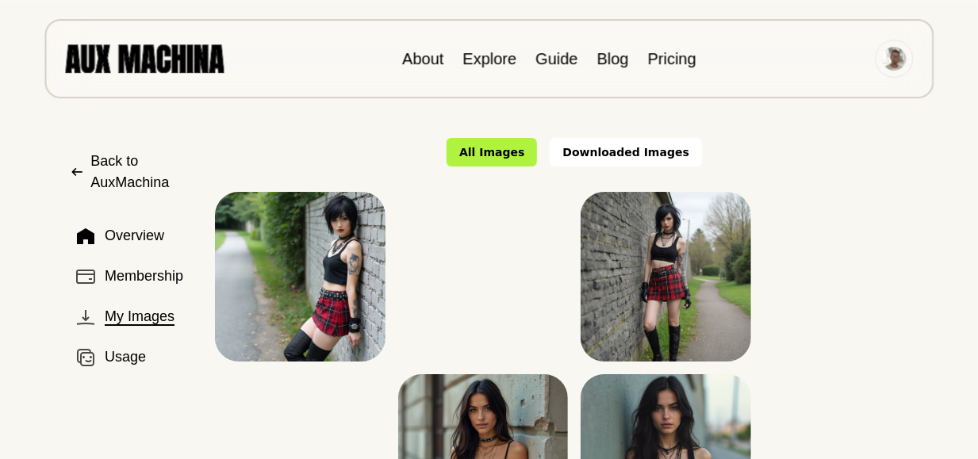
scroll to position [2, 0]
